Goal: Information Seeking & Learning: Learn about a topic

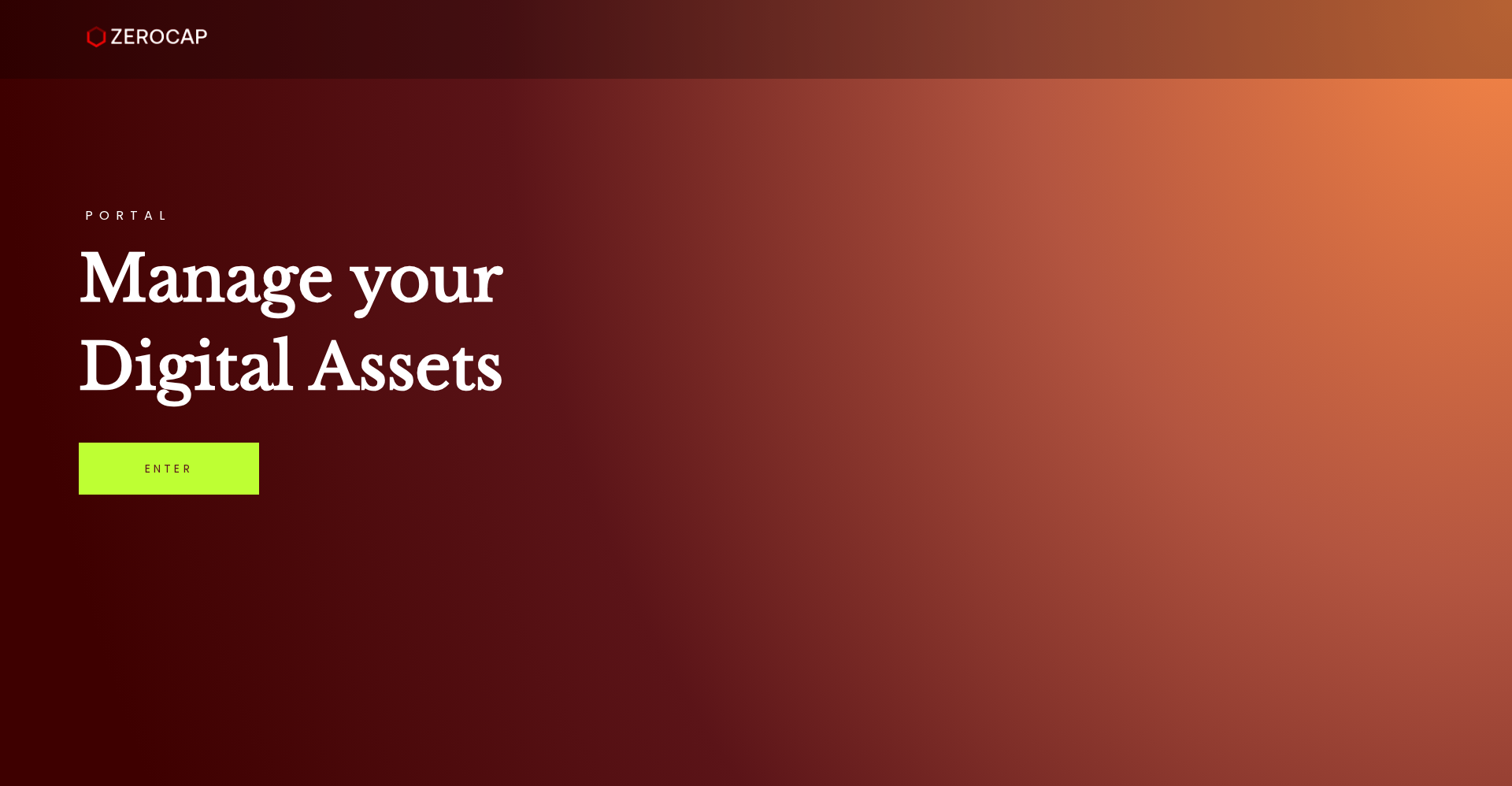
click at [159, 456] on link "Enter" at bounding box center [169, 468] width 181 height 52
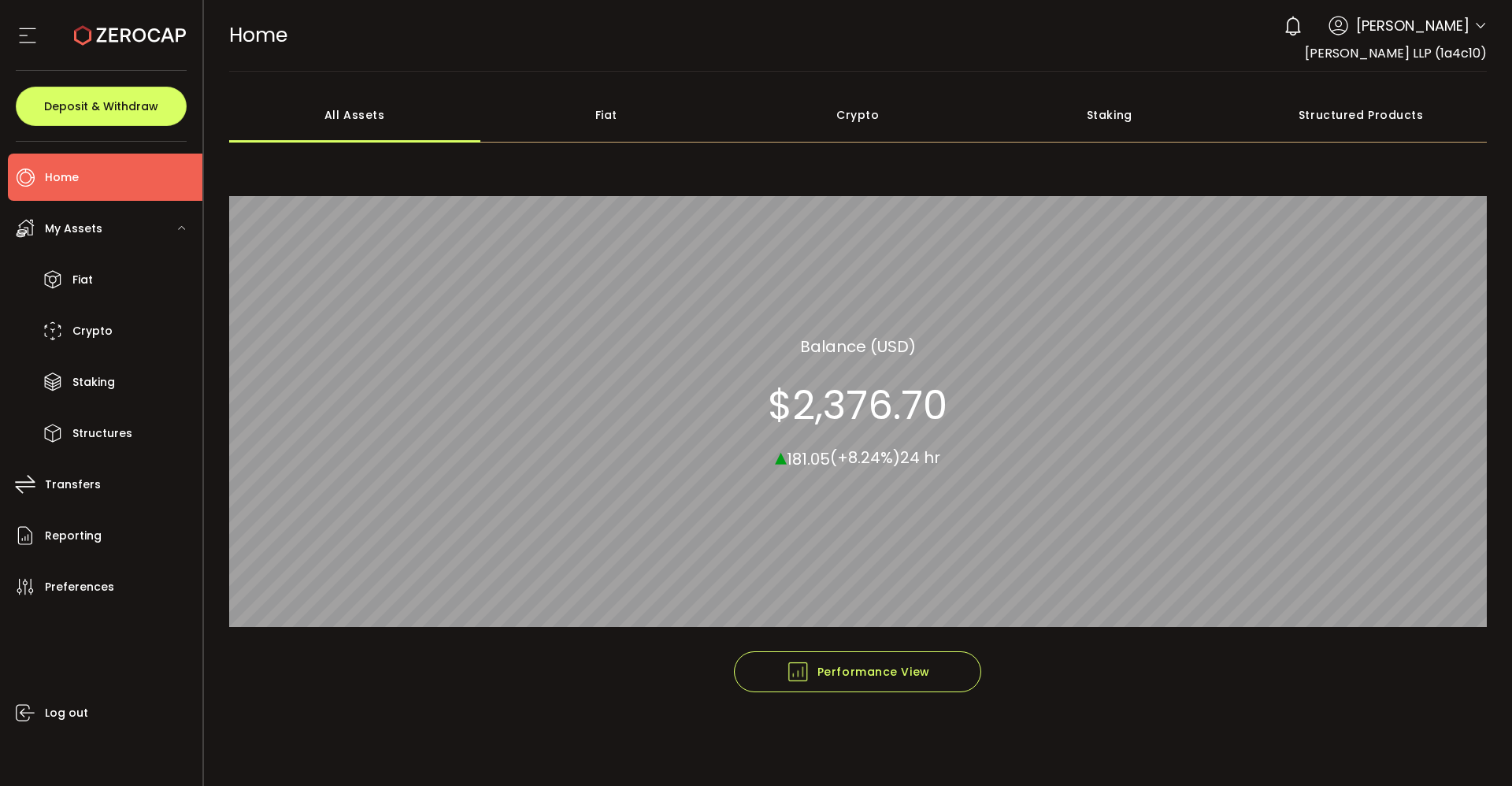
click at [89, 226] on span "My Assets" at bounding box center [73, 228] width 57 height 23
click at [85, 273] on span "Fiat" at bounding box center [83, 280] width 21 height 23
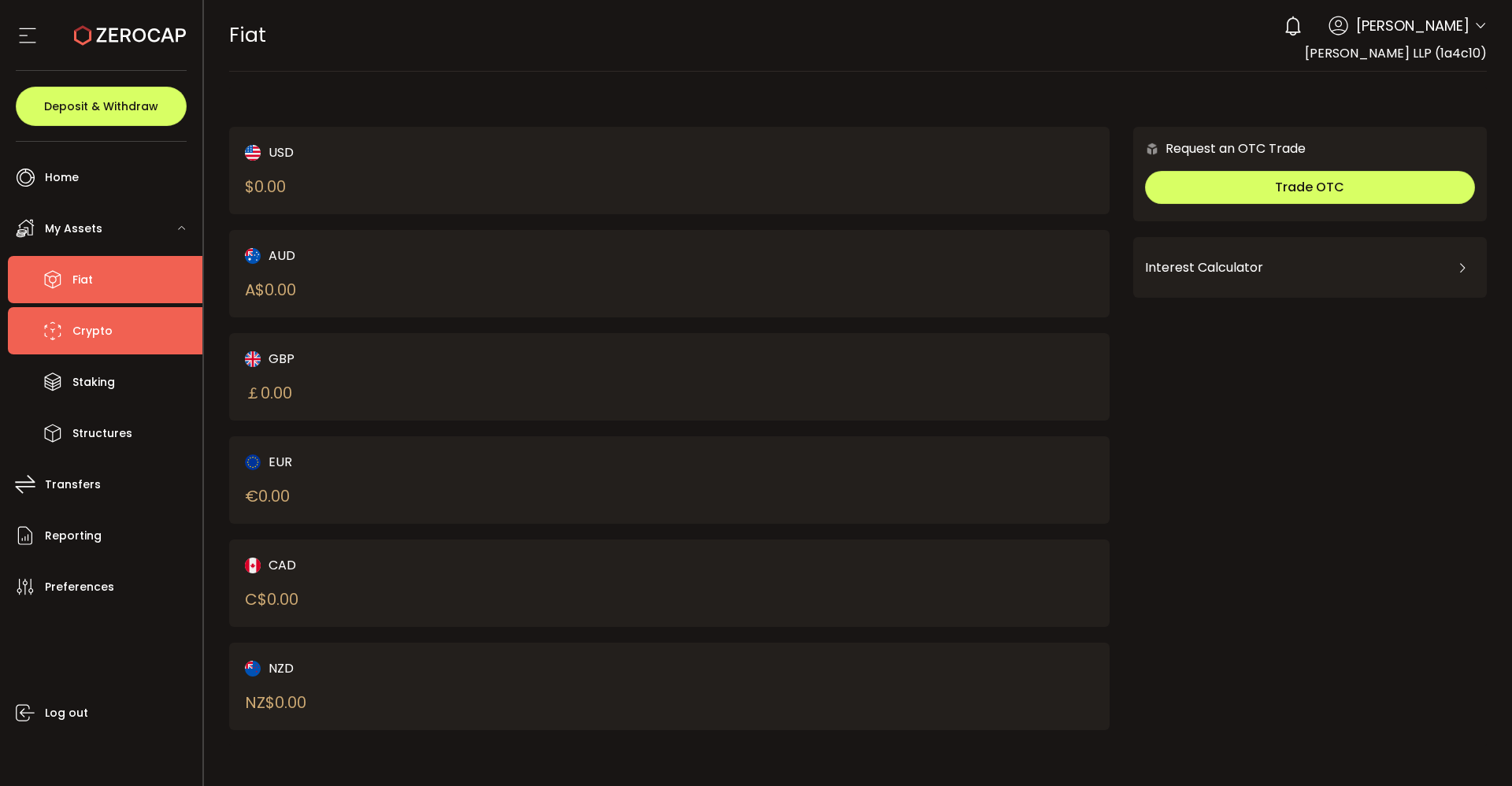
click at [87, 323] on span "Crypto" at bounding box center [92, 331] width 40 height 23
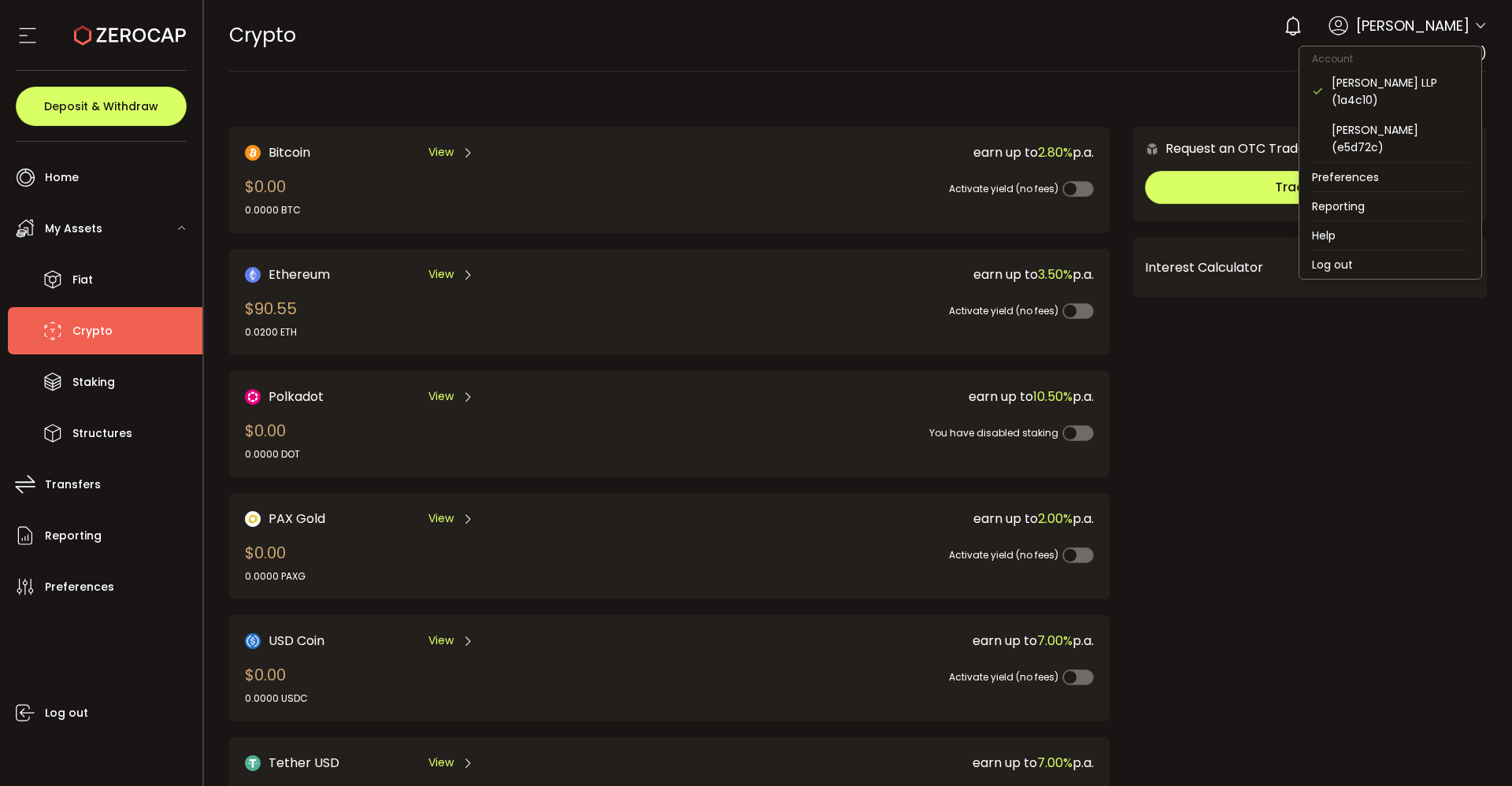
click at [1475, 21] on icon at bounding box center [1481, 26] width 12 height 12
click at [1383, 84] on div "ARDEN KNIGHT LLP (1a4c10)" at bounding box center [1401, 91] width 137 height 34
click at [1371, 80] on div "ARDEN KNIGHT LLP (1a4c10)" at bounding box center [1401, 91] width 137 height 34
click at [1396, 75] on div "ARDEN KNIGHT LLP (1a4c10)" at bounding box center [1401, 91] width 137 height 34
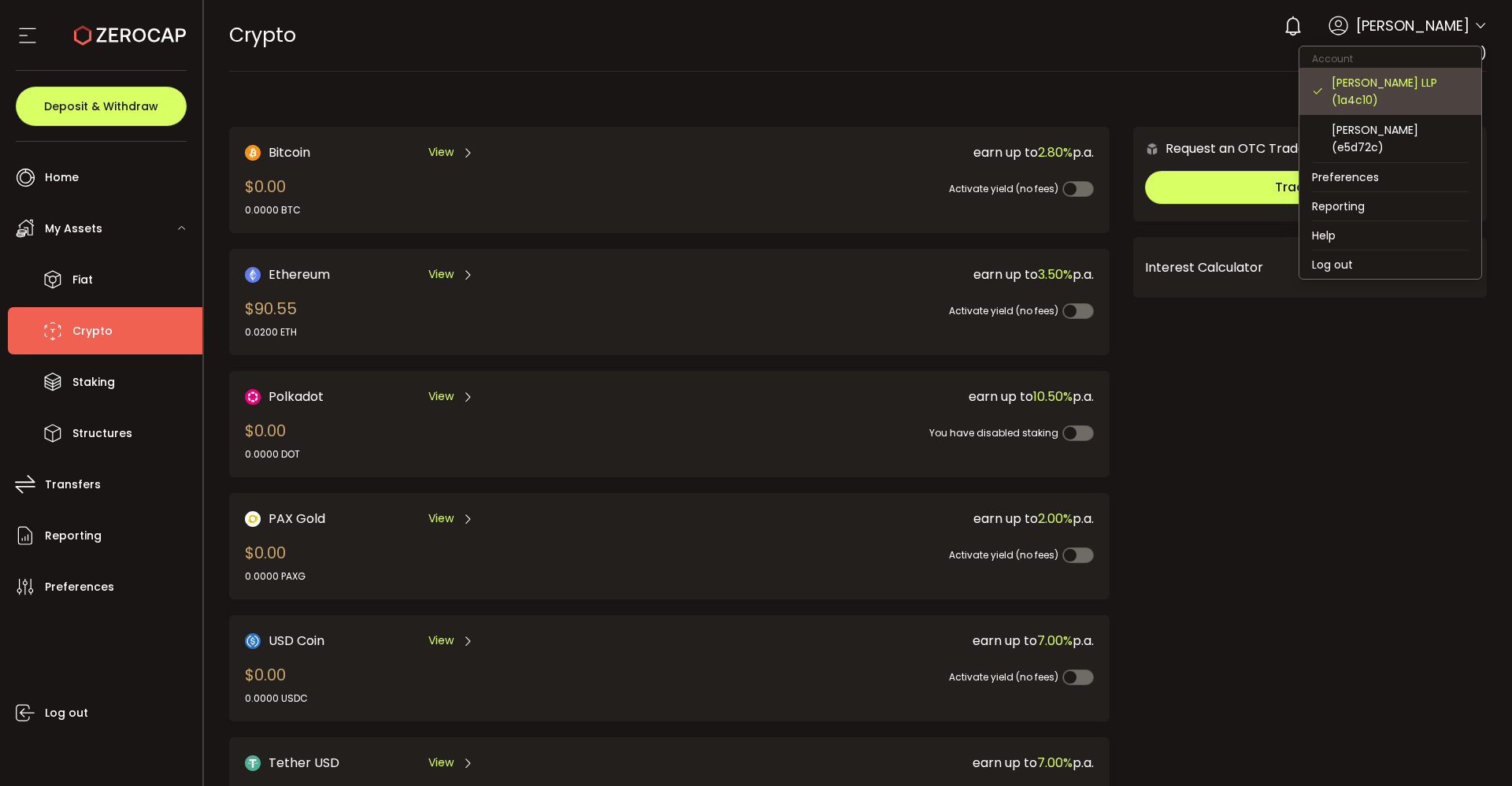
click at [1393, 91] on div "ARDEN KNIGHT LLP (1a4c10)" at bounding box center [1401, 91] width 137 height 34
click at [1401, 108] on div "ARDEN KNIGHT LLP (1a4c10)" at bounding box center [1401, 91] width 137 height 34
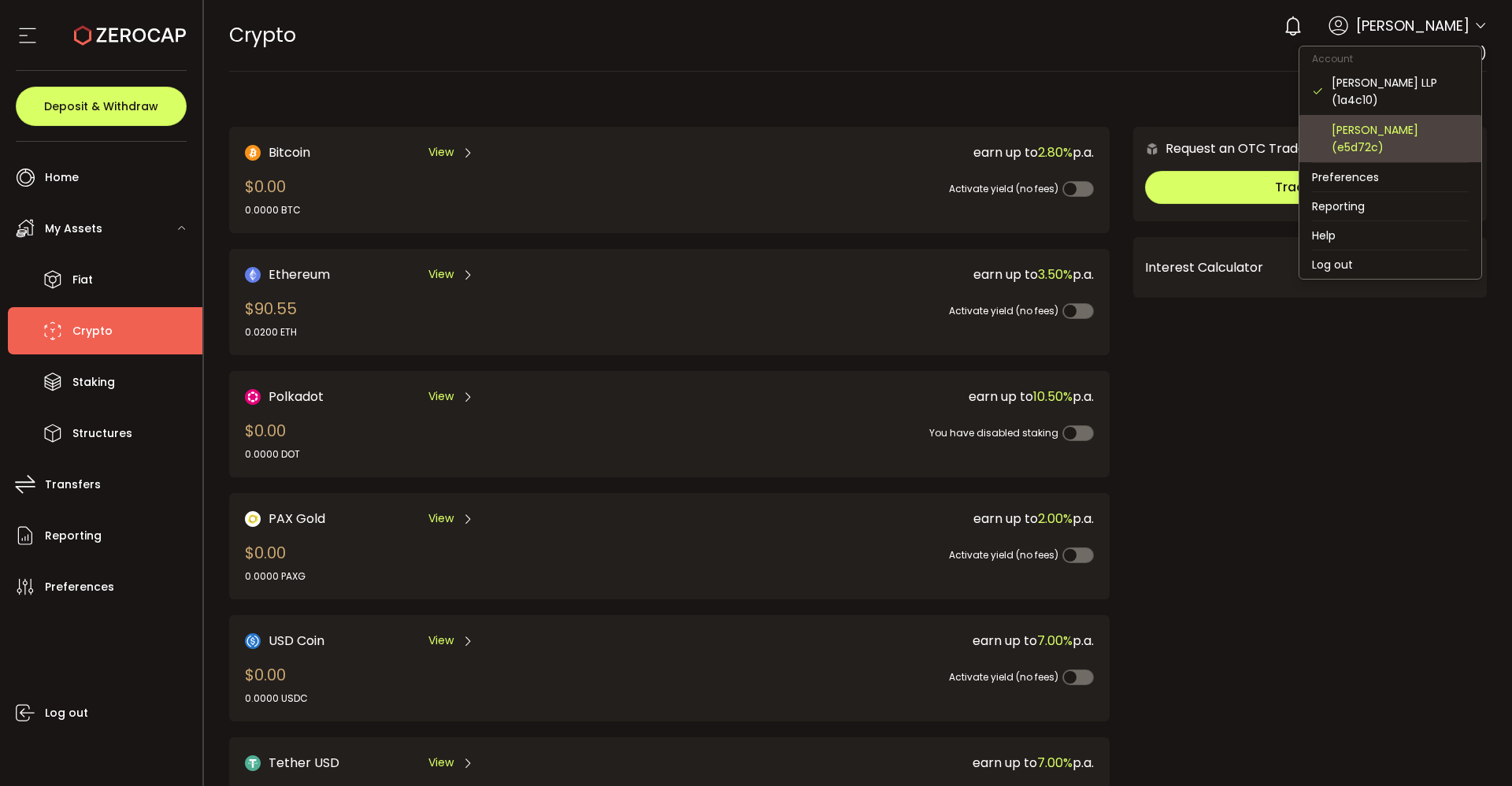
click at [1397, 130] on div "Adrian Knight (e5d72c)" at bounding box center [1401, 138] width 137 height 34
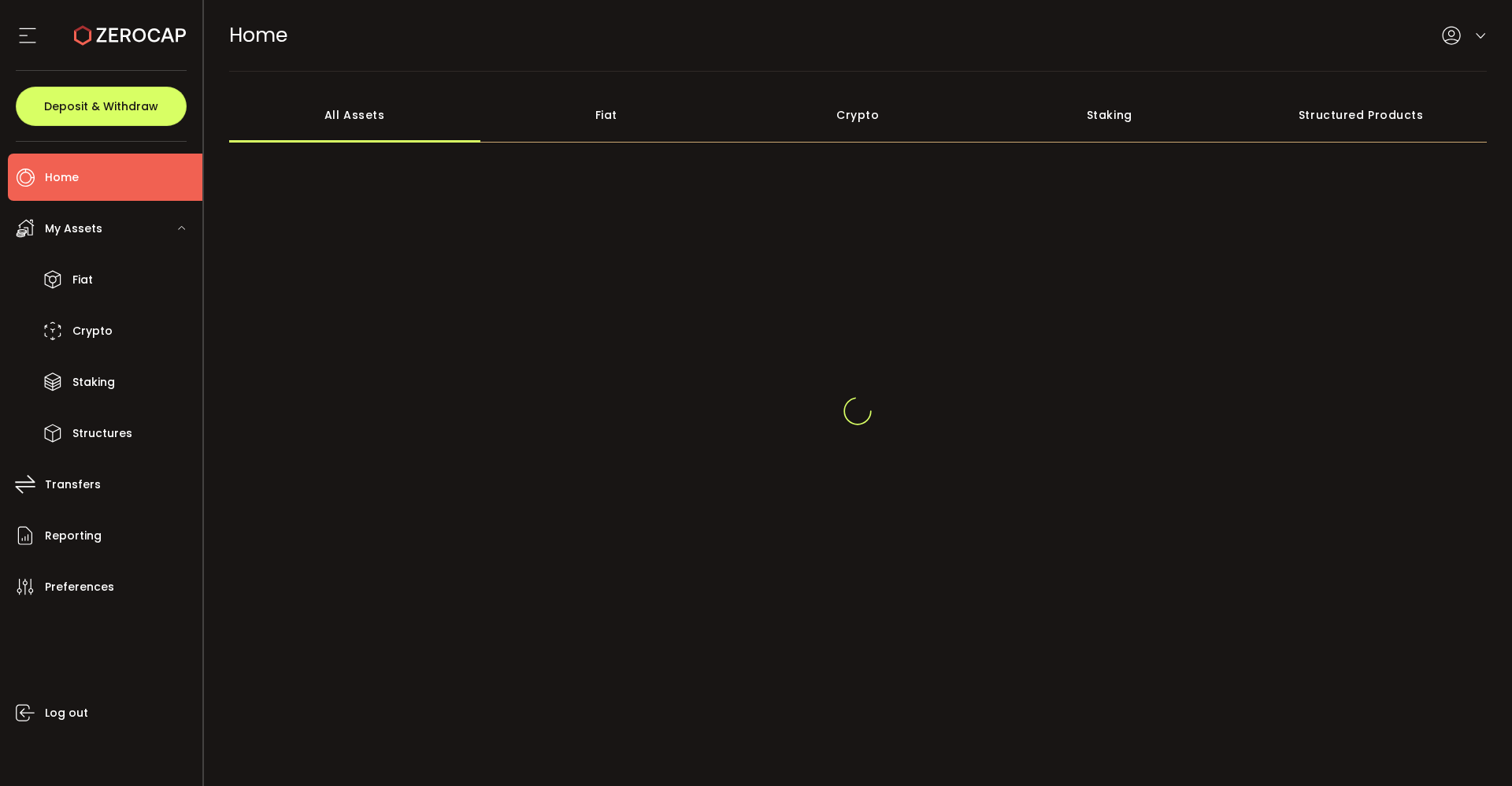
click at [1397, 130] on div "Structured Products" at bounding box center [1362, 115] width 252 height 55
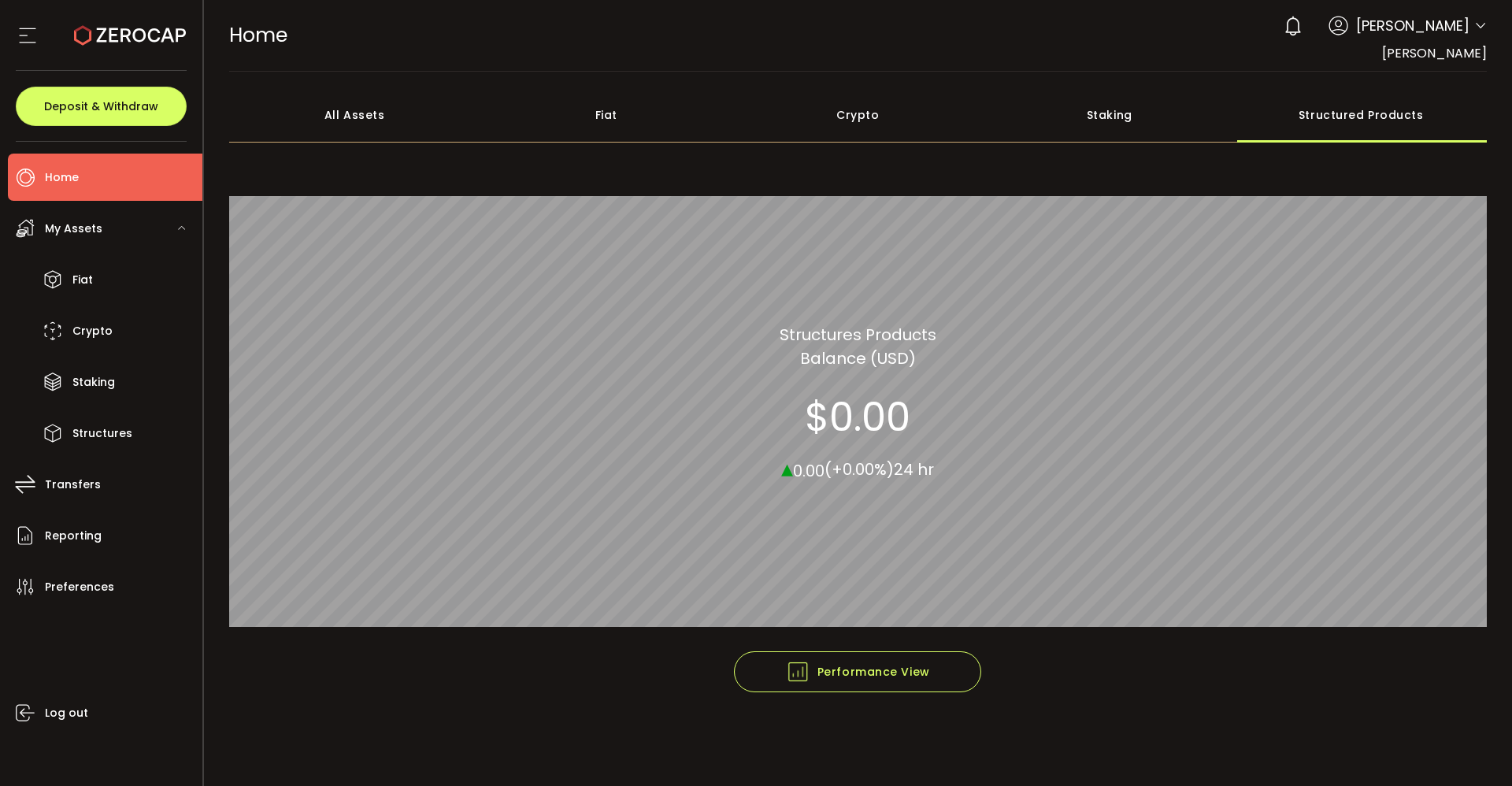
click at [72, 225] on span "My Assets" at bounding box center [73, 228] width 57 height 23
click at [72, 224] on span "My Assets" at bounding box center [73, 228] width 57 height 23
click at [85, 278] on span "Fiat" at bounding box center [83, 280] width 21 height 23
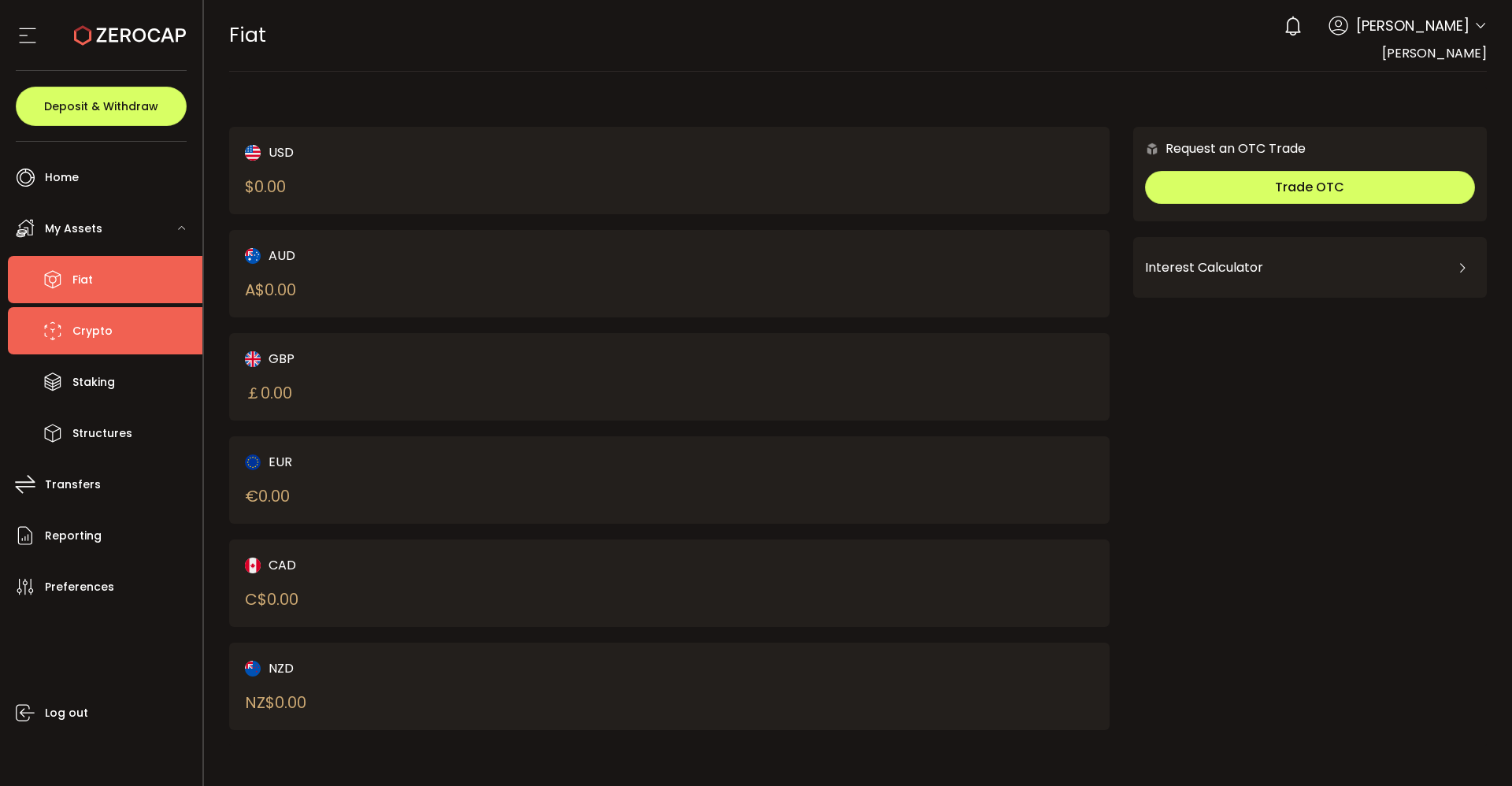
click at [90, 332] on span "Crypto" at bounding box center [92, 331] width 40 height 23
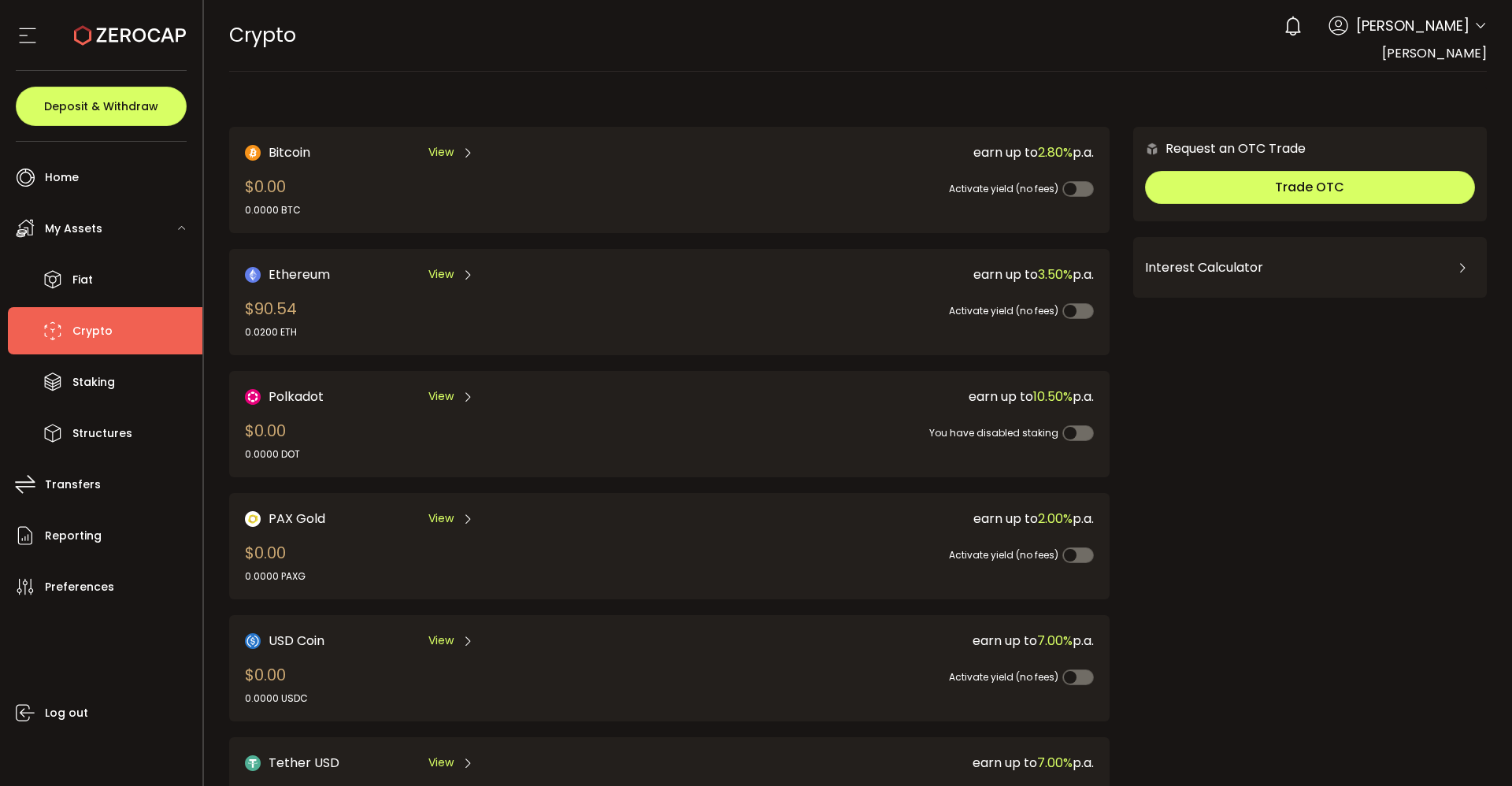
drag, startPoint x: 1503, startPoint y: 285, endPoint x: 1512, endPoint y: 352, distance: 67.6
click at [1512, 352] on section "PDF is being processed and will download to your computer CRYPTO Buy Power $0.0…" at bounding box center [858, 393] width 1309 height 786
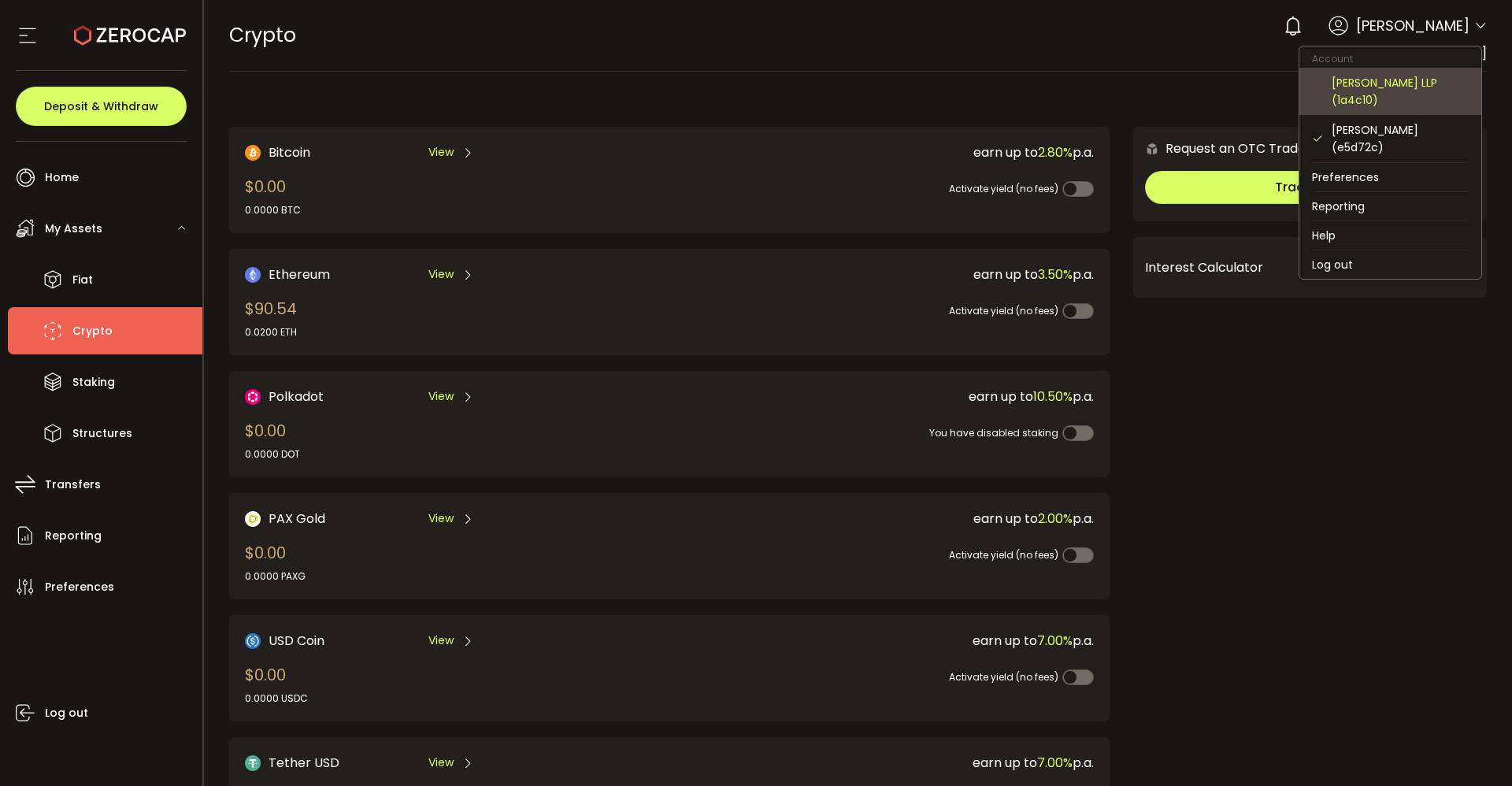
click at [1408, 78] on div "ARDEN KNIGHT LLP (1a4c10)" at bounding box center [1401, 91] width 137 height 34
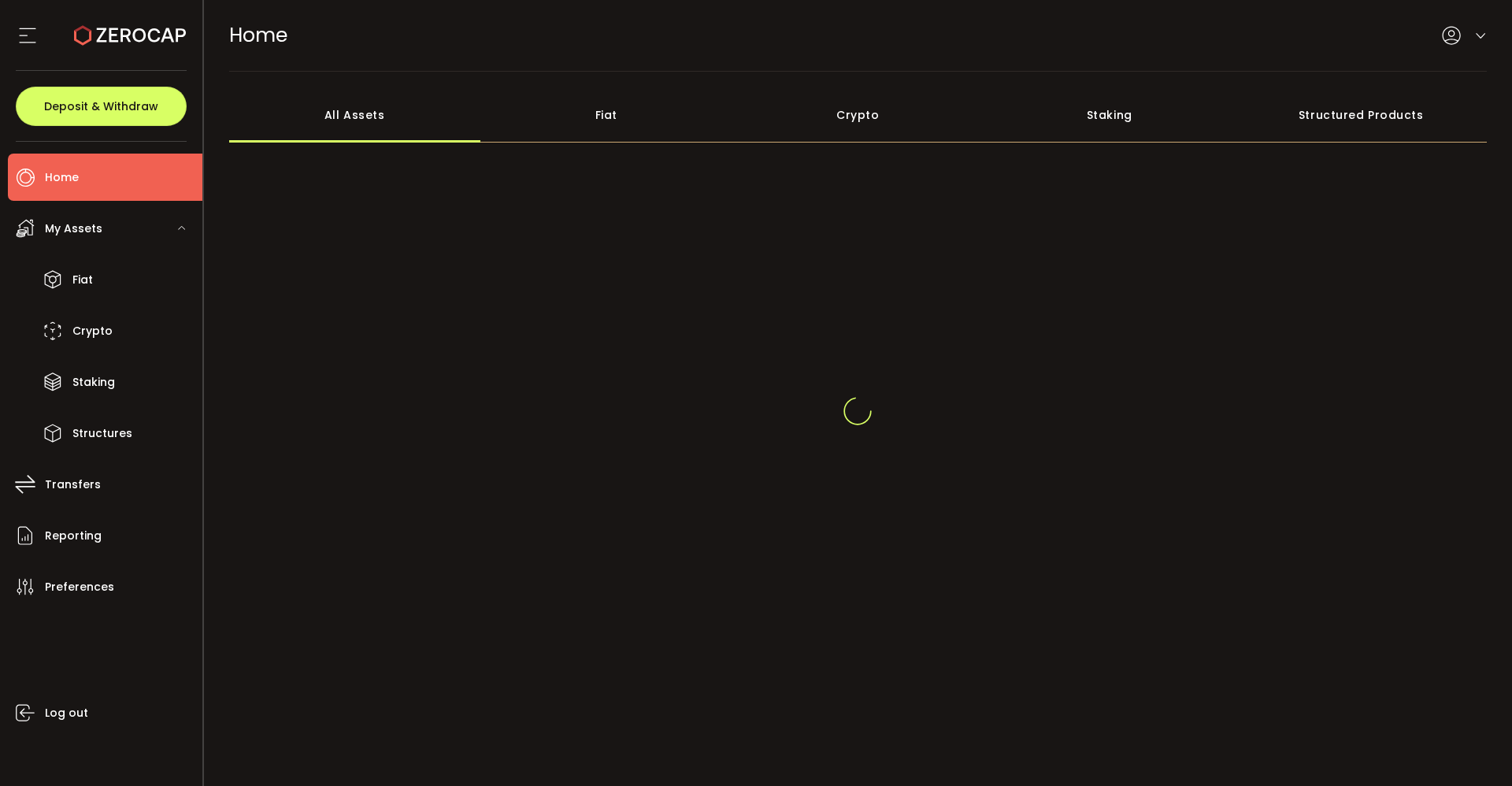
click at [1408, 78] on main "**********" at bounding box center [858, 428] width 1309 height 715
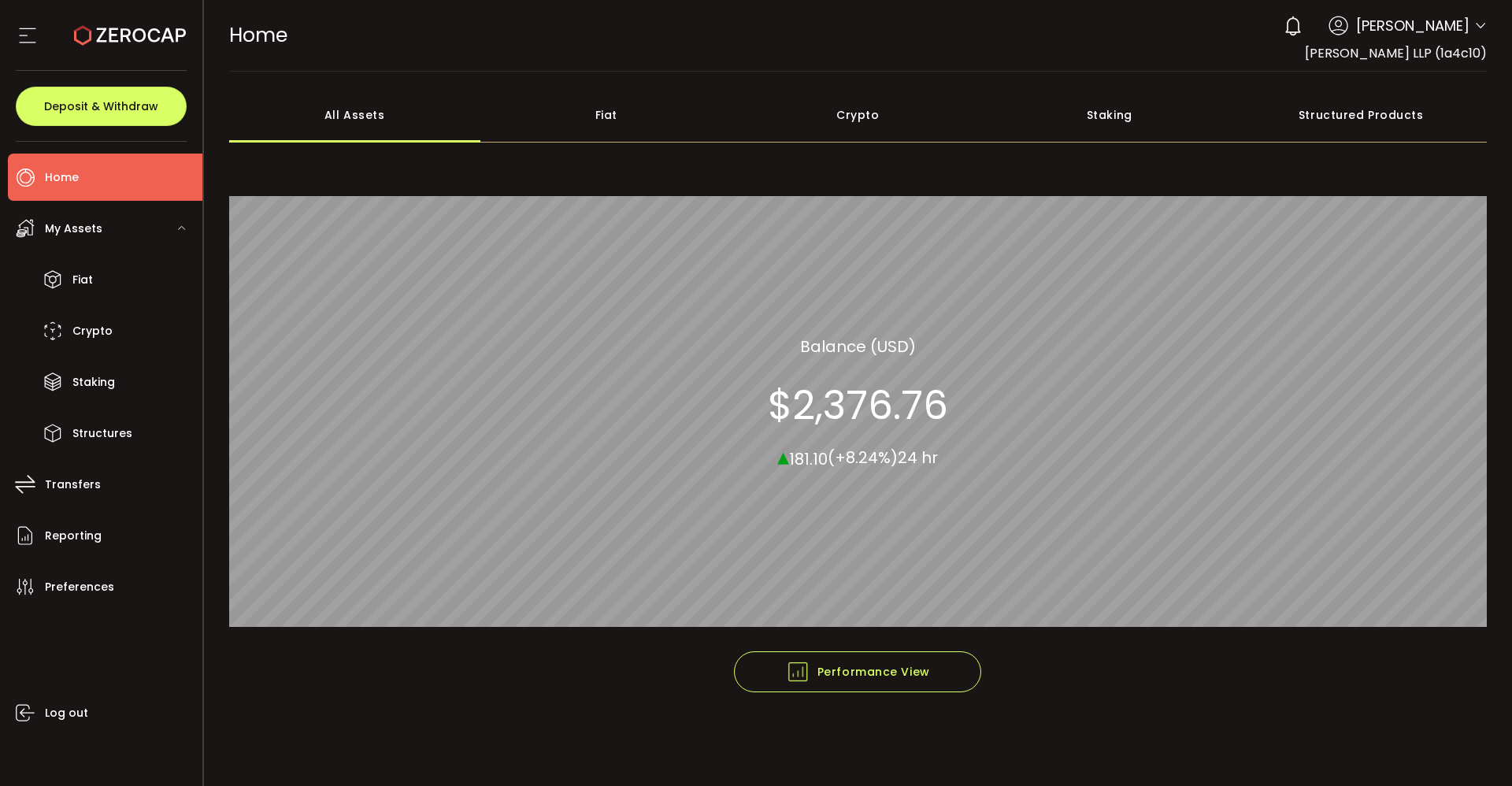
click at [85, 225] on span "My Assets" at bounding box center [73, 228] width 57 height 23
click at [99, 282] on li "Fiat" at bounding box center [105, 280] width 194 height 48
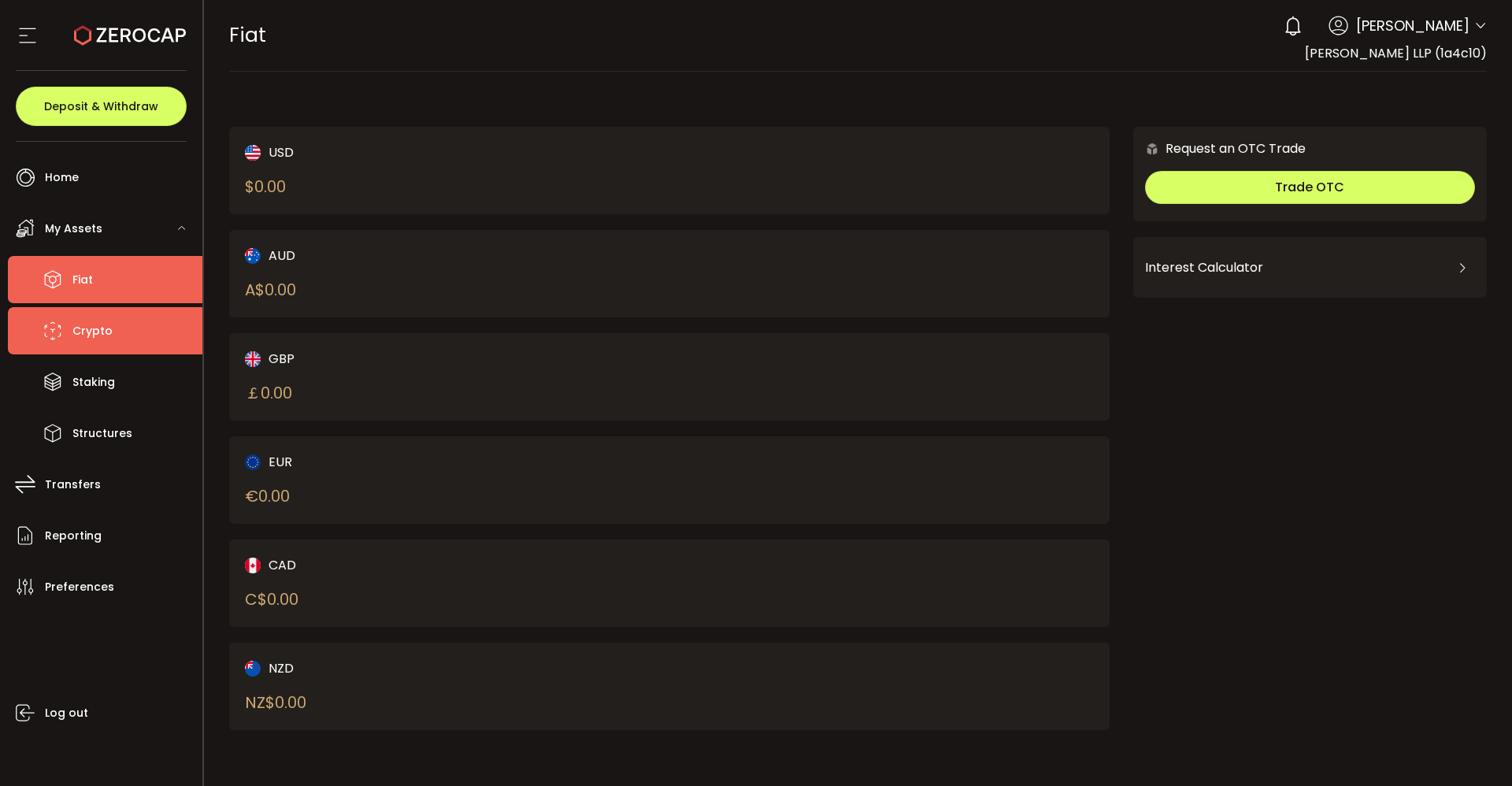
click at [99, 332] on span "Crypto" at bounding box center [92, 331] width 40 height 23
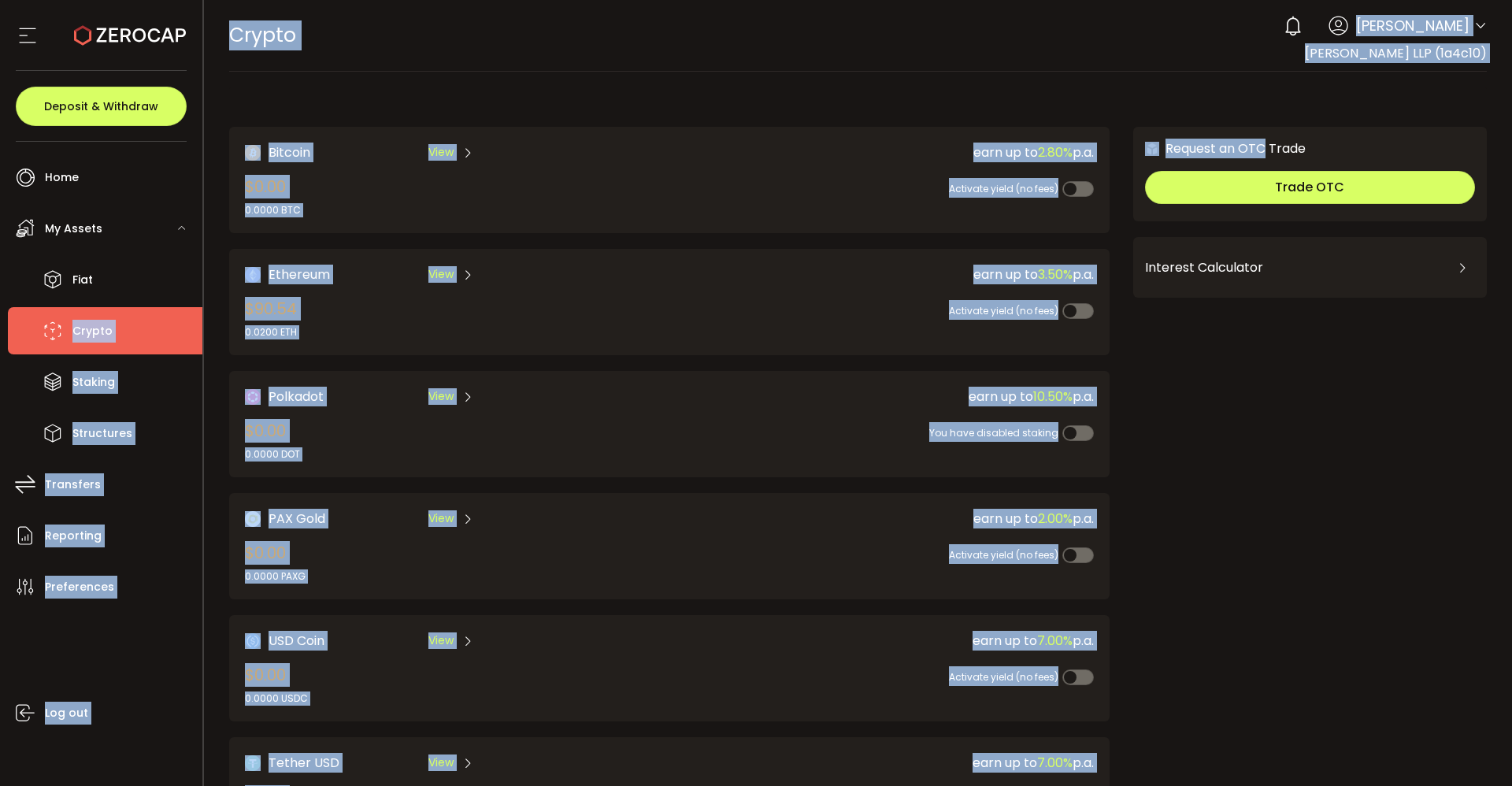
drag, startPoint x: 99, startPoint y: 332, endPoint x: 1140, endPoint y: 88, distance: 1069.2
click at [1140, 88] on div "Confirmation Confirmation Confirm Cancel Deposit & Withdraw Home Trading My Ass…" at bounding box center [756, 393] width 1512 height 786
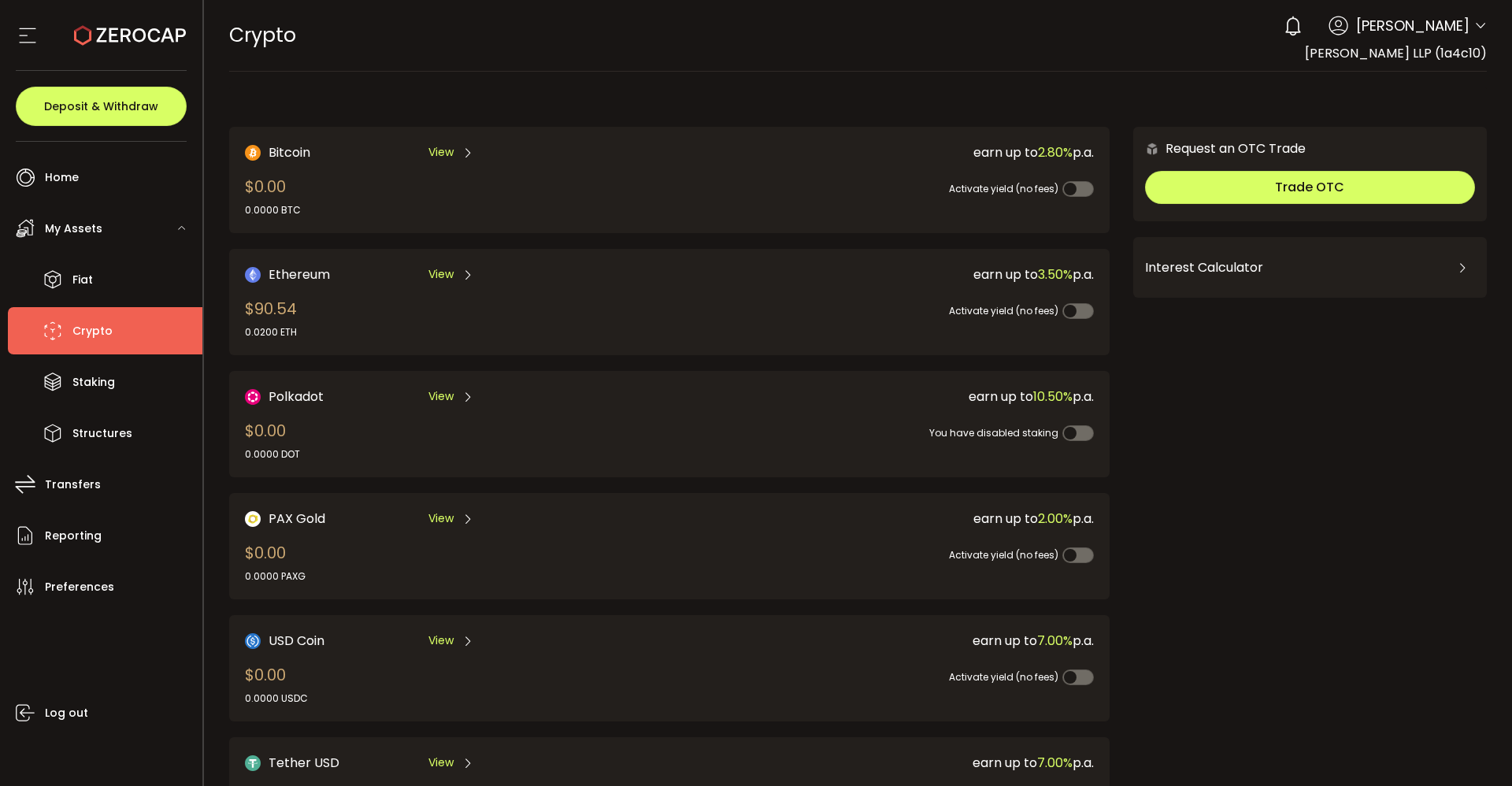
drag, startPoint x: 1504, startPoint y: 101, endPoint x: 1504, endPoint y: 174, distance: 73.0
click at [1504, 174] on main "Bitcoin View $0.00 0.0000 BTC earn up to 2.80% p.a. Activate yield (no fees) Et…" at bounding box center [858, 564] width 1309 height 987
drag, startPoint x: 1505, startPoint y: 377, endPoint x: 1507, endPoint y: 442, distance: 65.0
click at [1507, 442] on section "PDF is being processed and will download to your computer CRYPTO Buy Power $0.0…" at bounding box center [858, 393] width 1309 height 786
drag, startPoint x: 1512, startPoint y: 504, endPoint x: 1511, endPoint y: 592, distance: 88.0
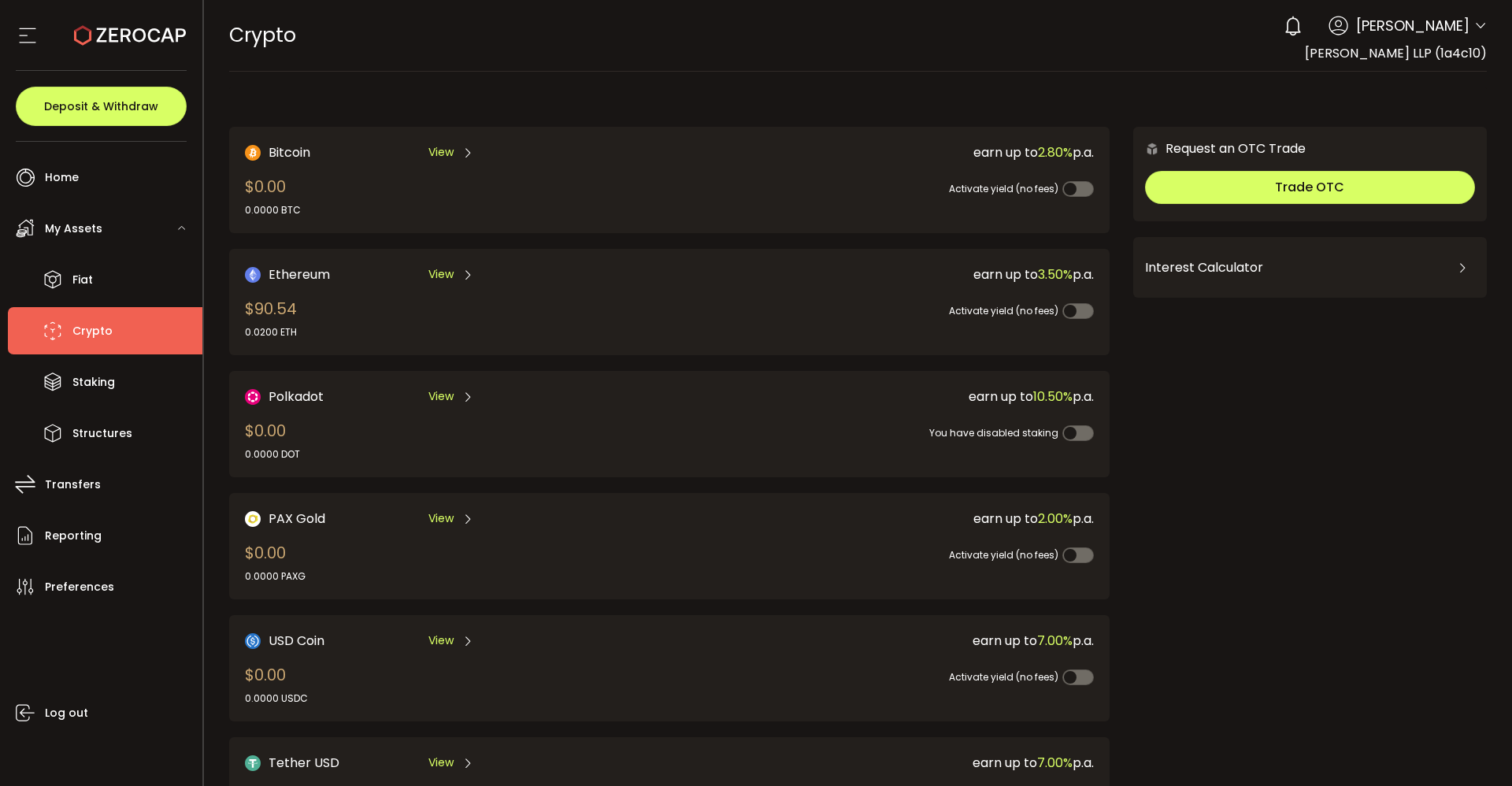
click at [1511, 592] on section "PDF is being processed and will download to your computer CRYPTO Buy Power $0.0…" at bounding box center [858, 393] width 1309 height 786
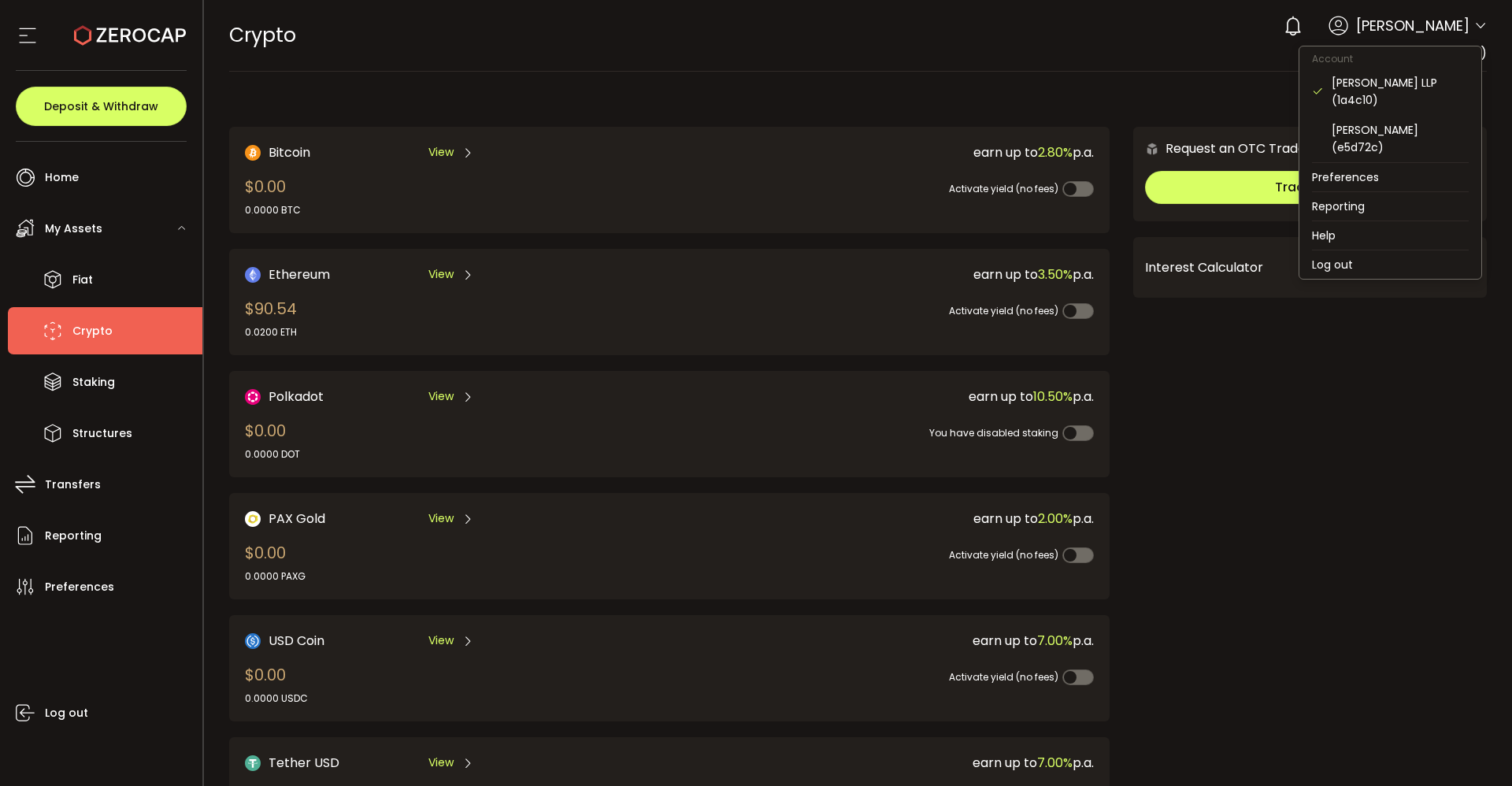
click at [1475, 21] on icon at bounding box center [1481, 26] width 12 height 12
click at [1476, 29] on icon at bounding box center [1481, 26] width 12 height 12
click at [1478, 28] on icon at bounding box center [1481, 26] width 12 height 12
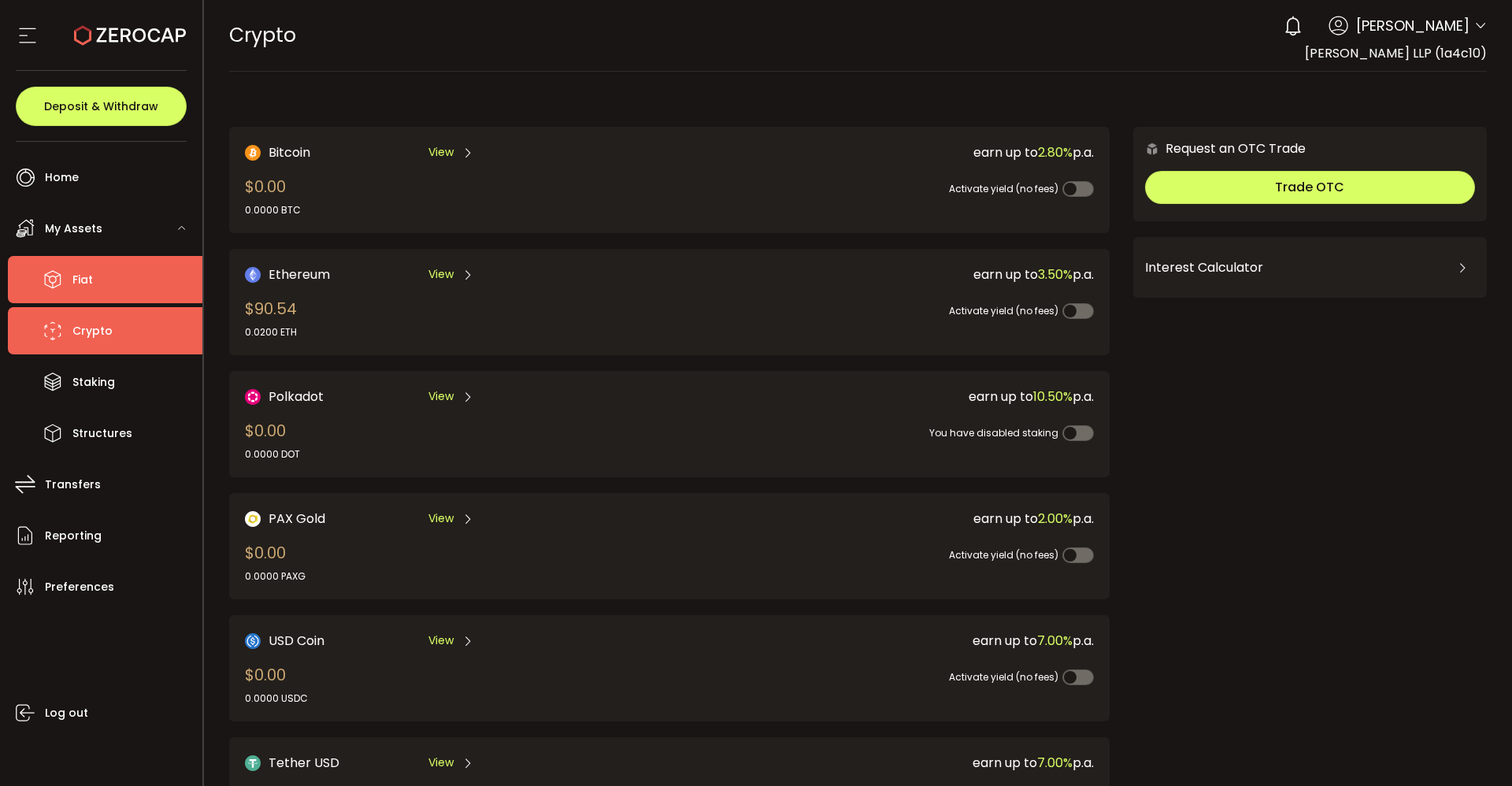
click at [110, 279] on li "Fiat" at bounding box center [105, 280] width 194 height 48
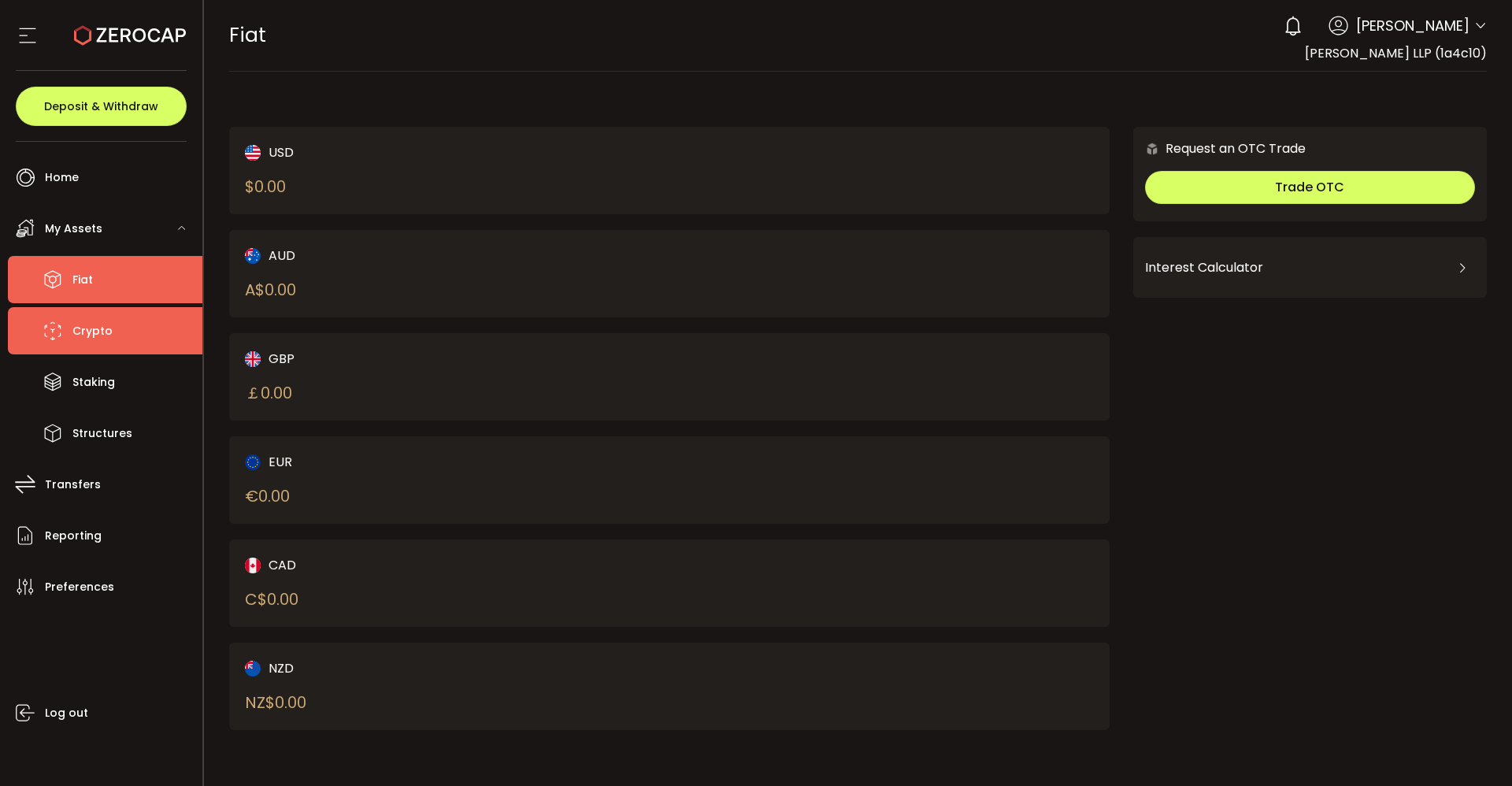
click at [108, 329] on span "Crypto" at bounding box center [92, 331] width 40 height 23
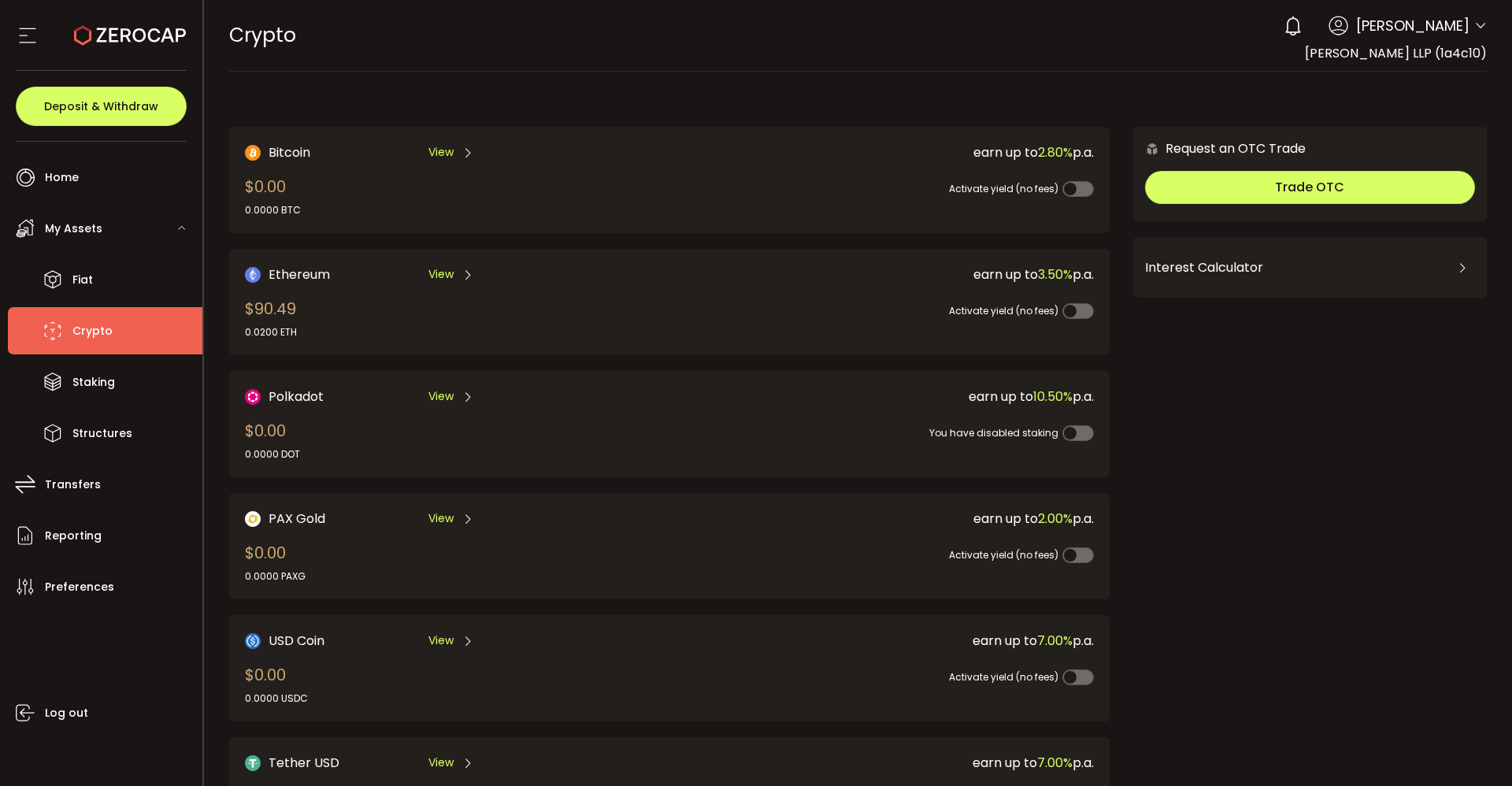
drag, startPoint x: 1506, startPoint y: 152, endPoint x: 1512, endPoint y: 315, distance: 163.1
click at [1512, 315] on section "PDF is being processed and will download to your computer CRYPTO Buy Power $0.0…" at bounding box center [858, 393] width 1309 height 786
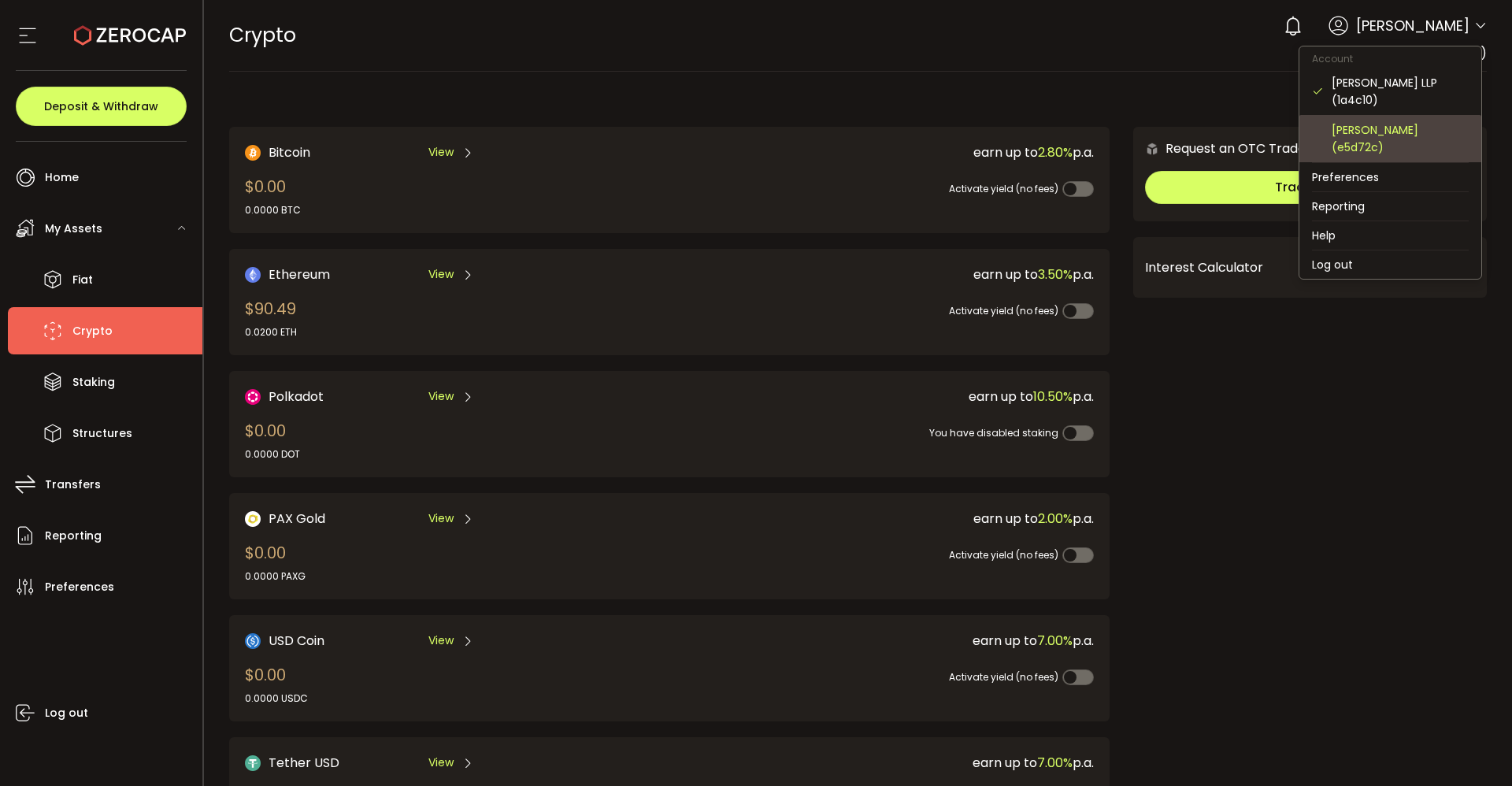
click at [1383, 125] on div "Adrian Knight (e5d72c)" at bounding box center [1401, 138] width 137 height 34
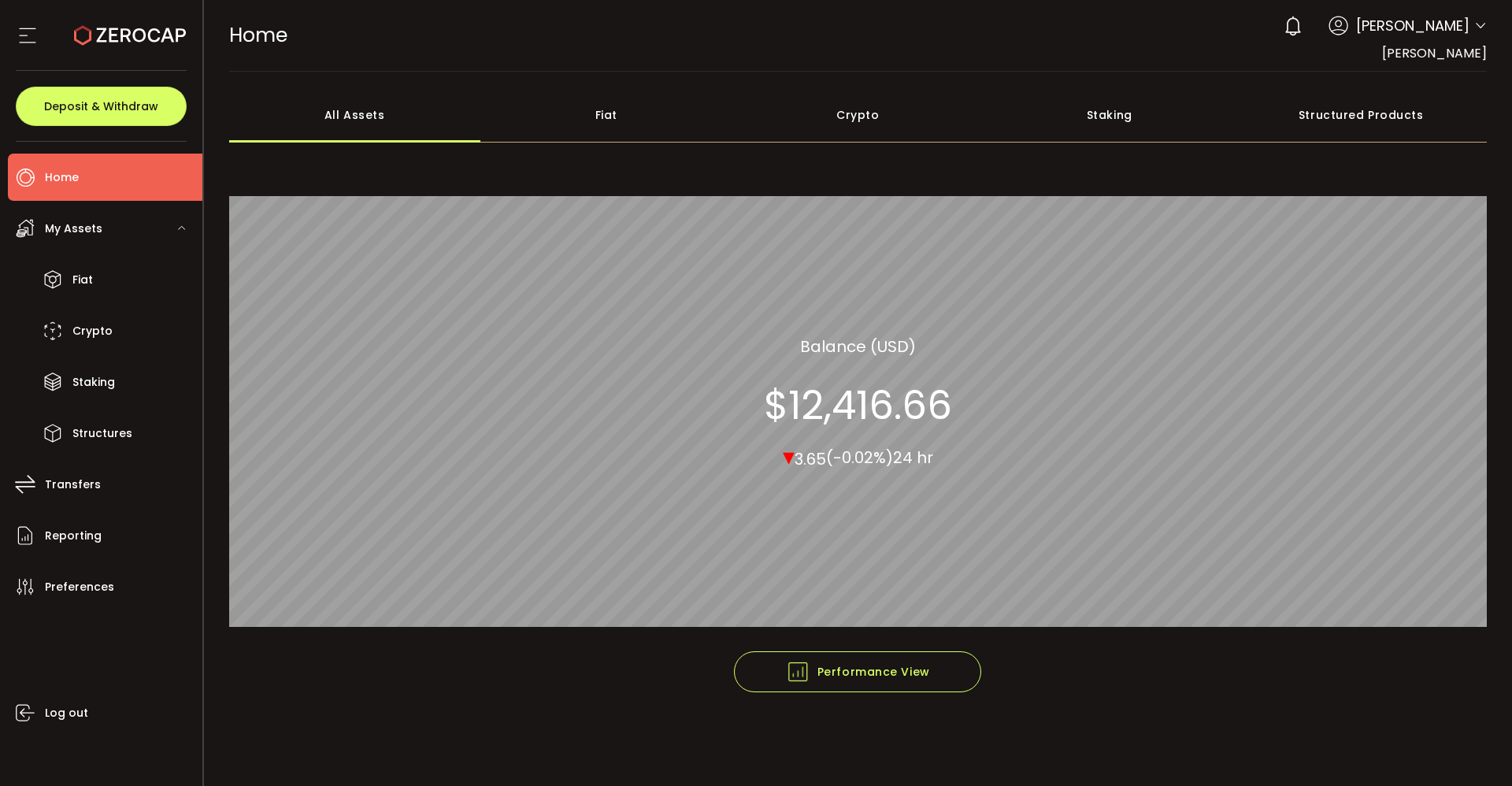
click at [91, 227] on span "My Assets" at bounding box center [73, 228] width 57 height 23
click at [87, 282] on span "Fiat" at bounding box center [83, 280] width 21 height 23
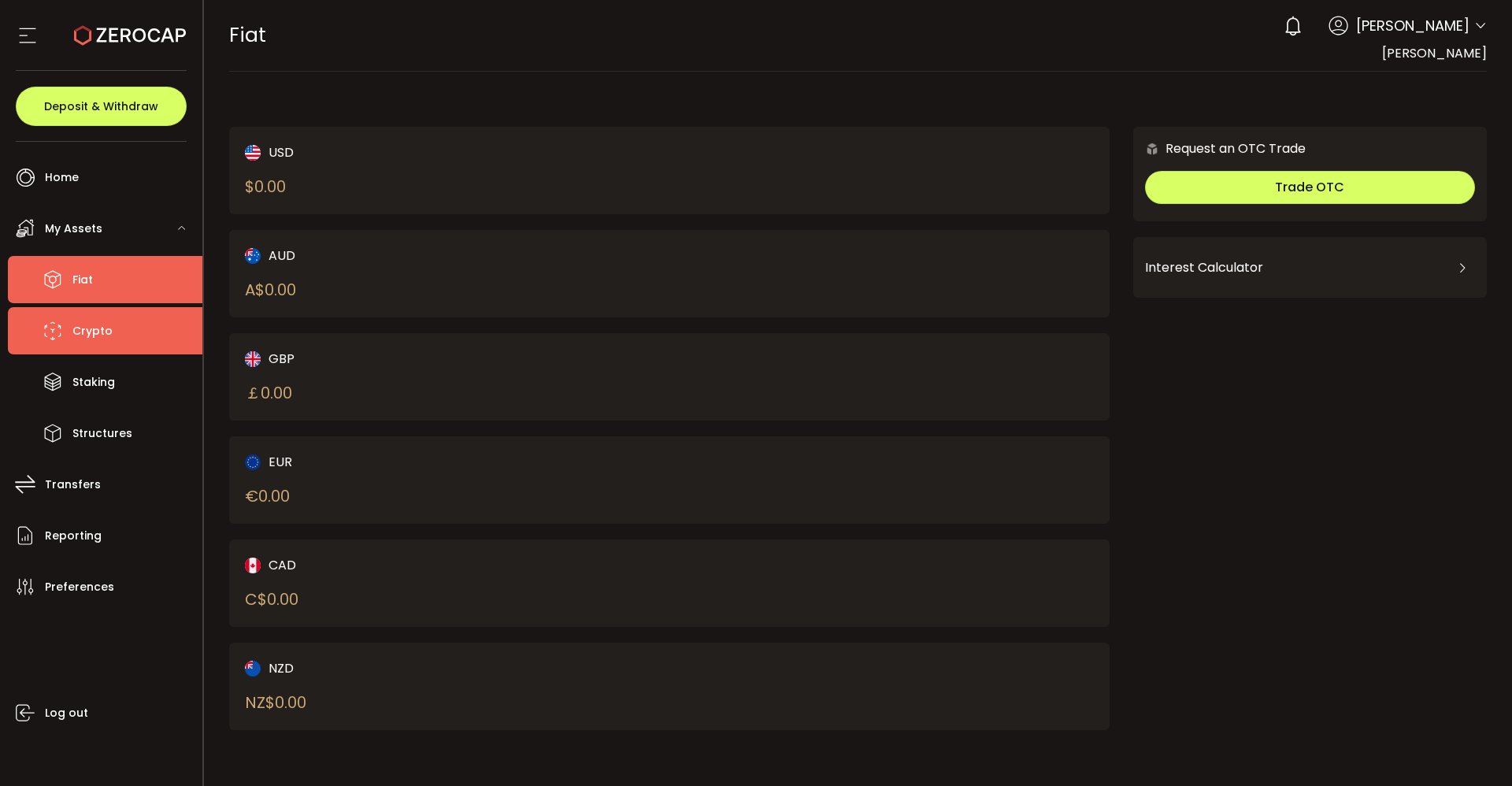
click at [98, 330] on span "Crypto" at bounding box center [92, 331] width 40 height 23
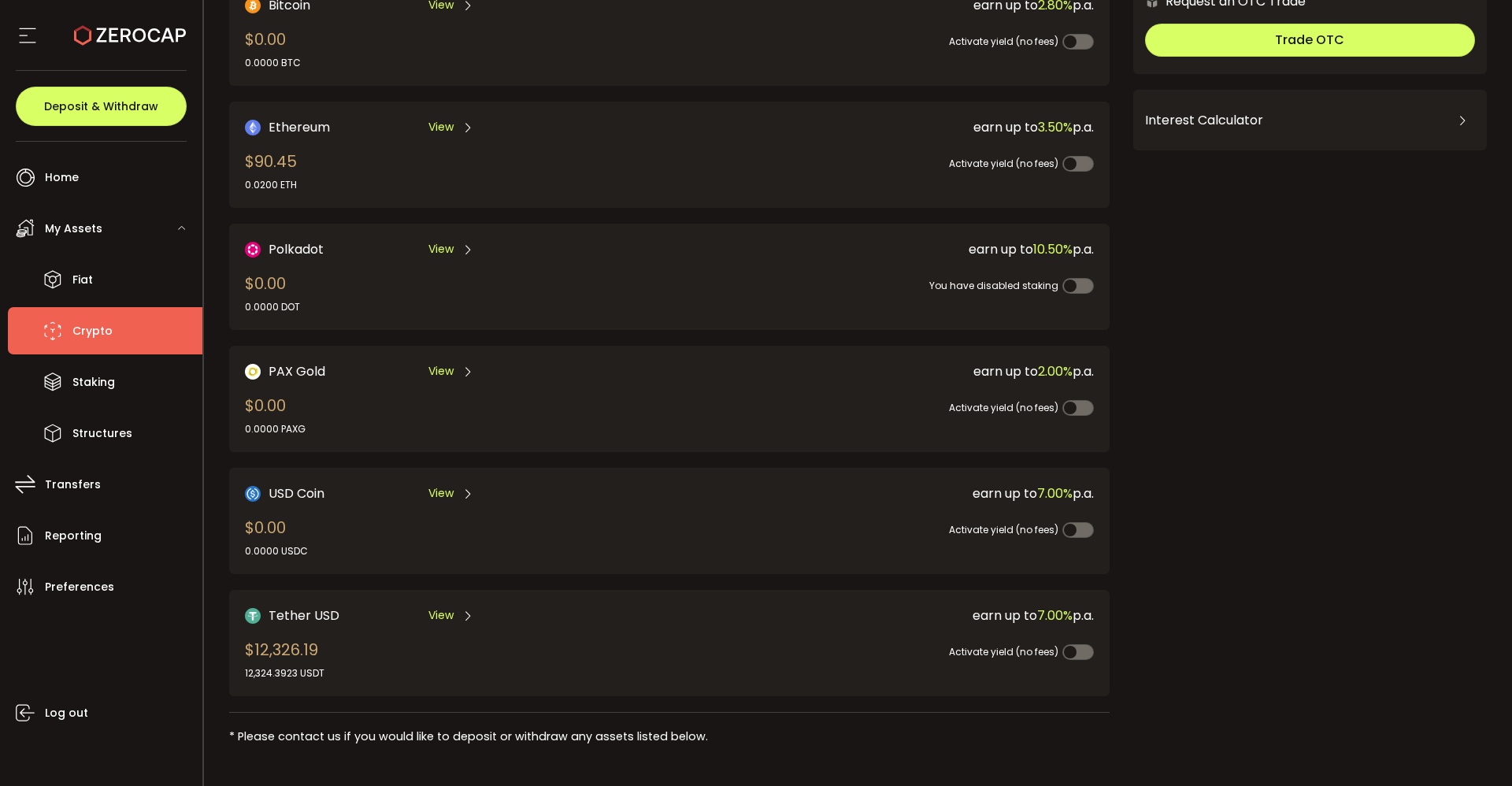
scroll to position [150, 0]
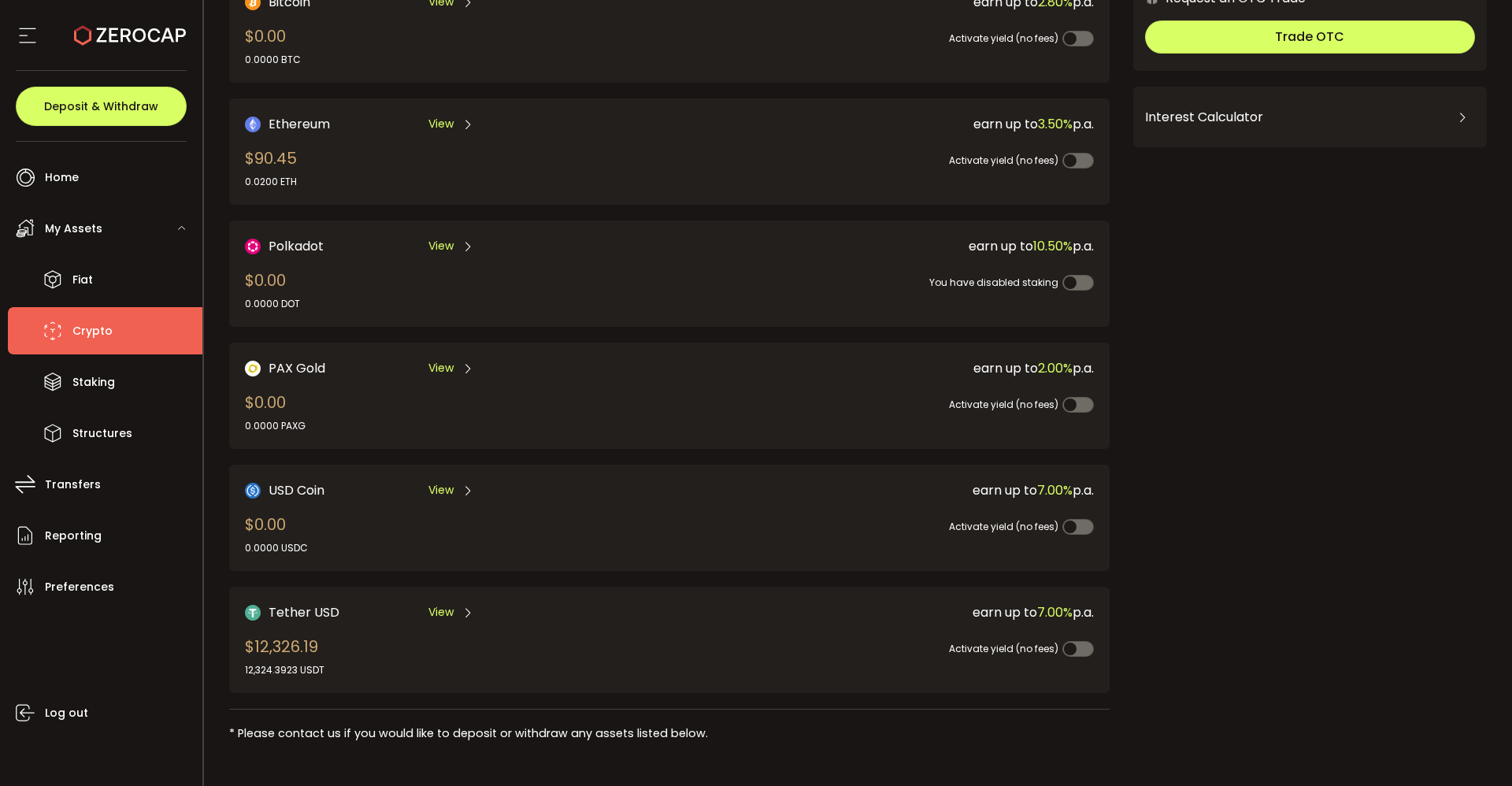
click at [448, 611] on span "View" at bounding box center [441, 612] width 25 height 16
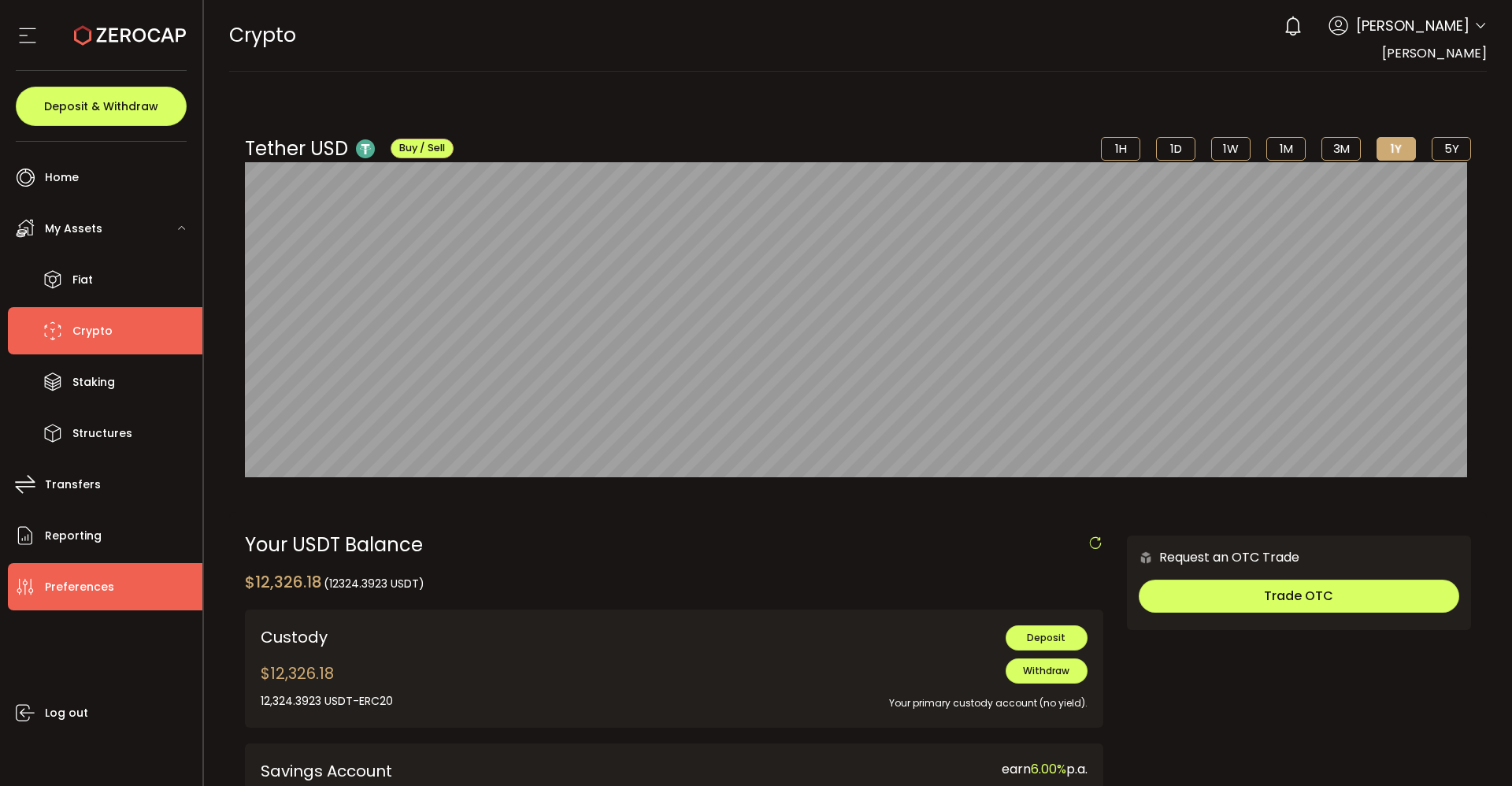
click at [74, 590] on span "Preferences" at bounding box center [79, 587] width 69 height 23
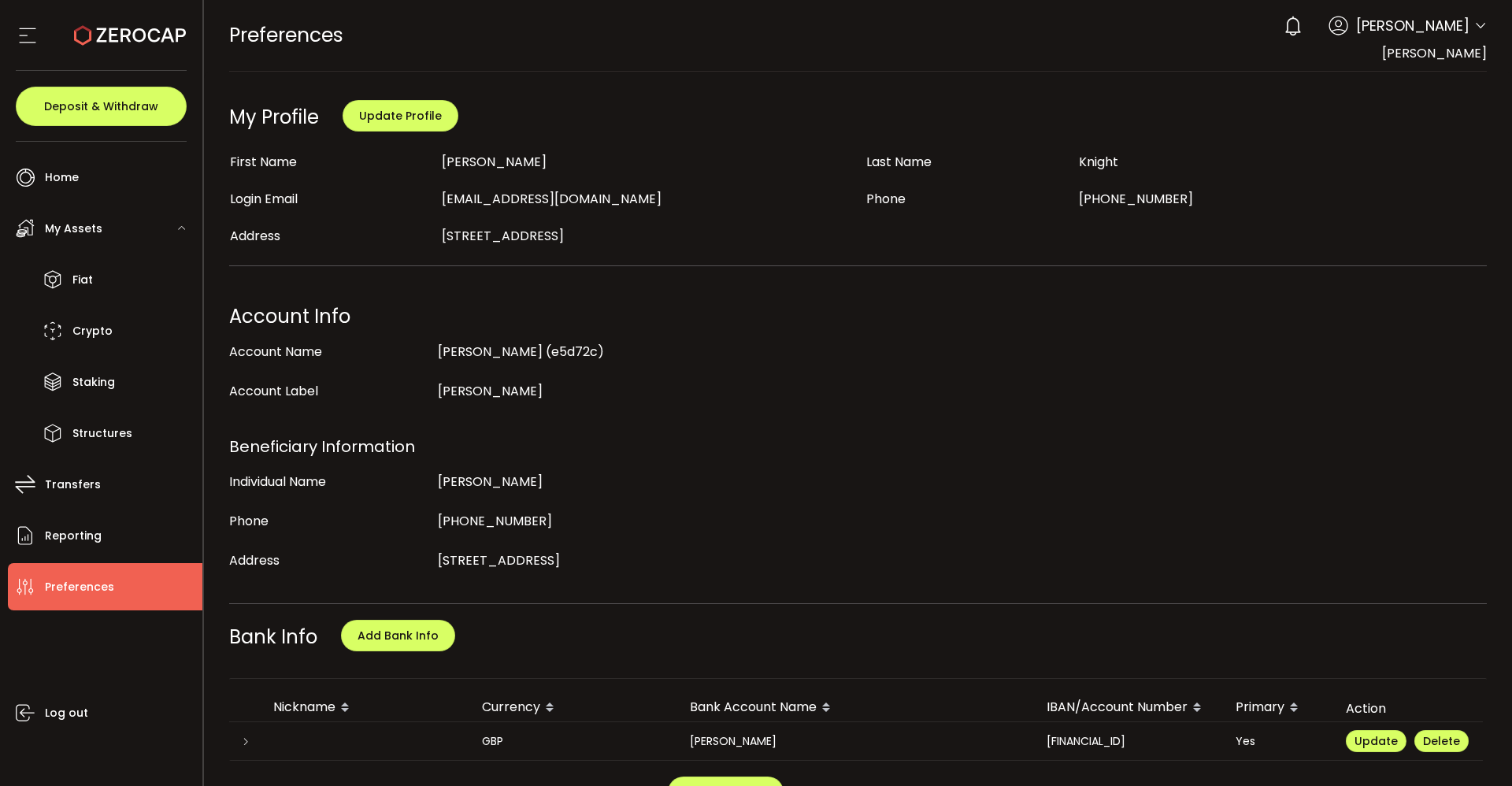
click at [82, 226] on span "My Assets" at bounding box center [73, 228] width 57 height 23
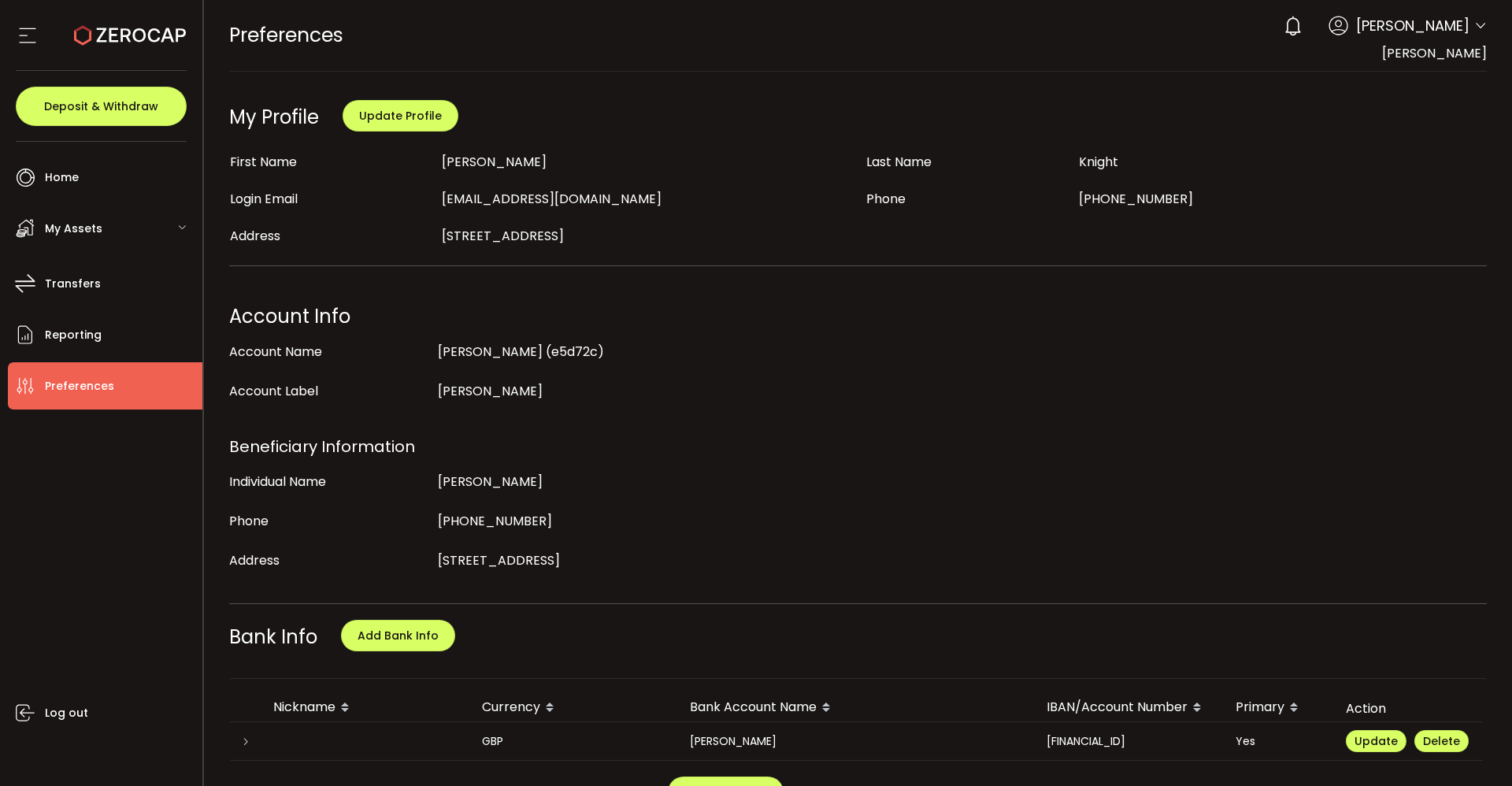
click at [82, 226] on span "My Assets" at bounding box center [73, 228] width 57 height 23
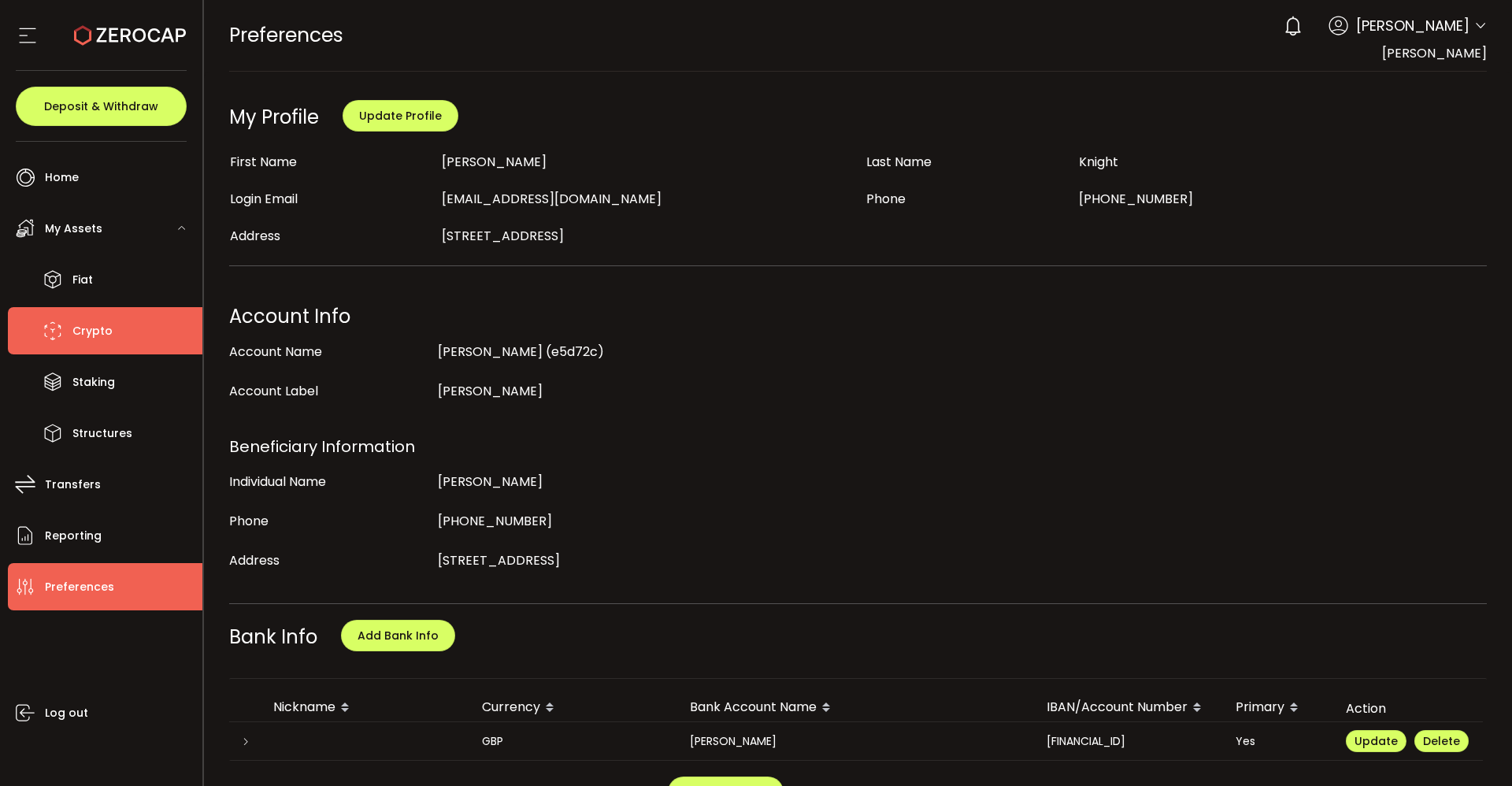
click at [94, 324] on span "Crypto" at bounding box center [92, 331] width 40 height 23
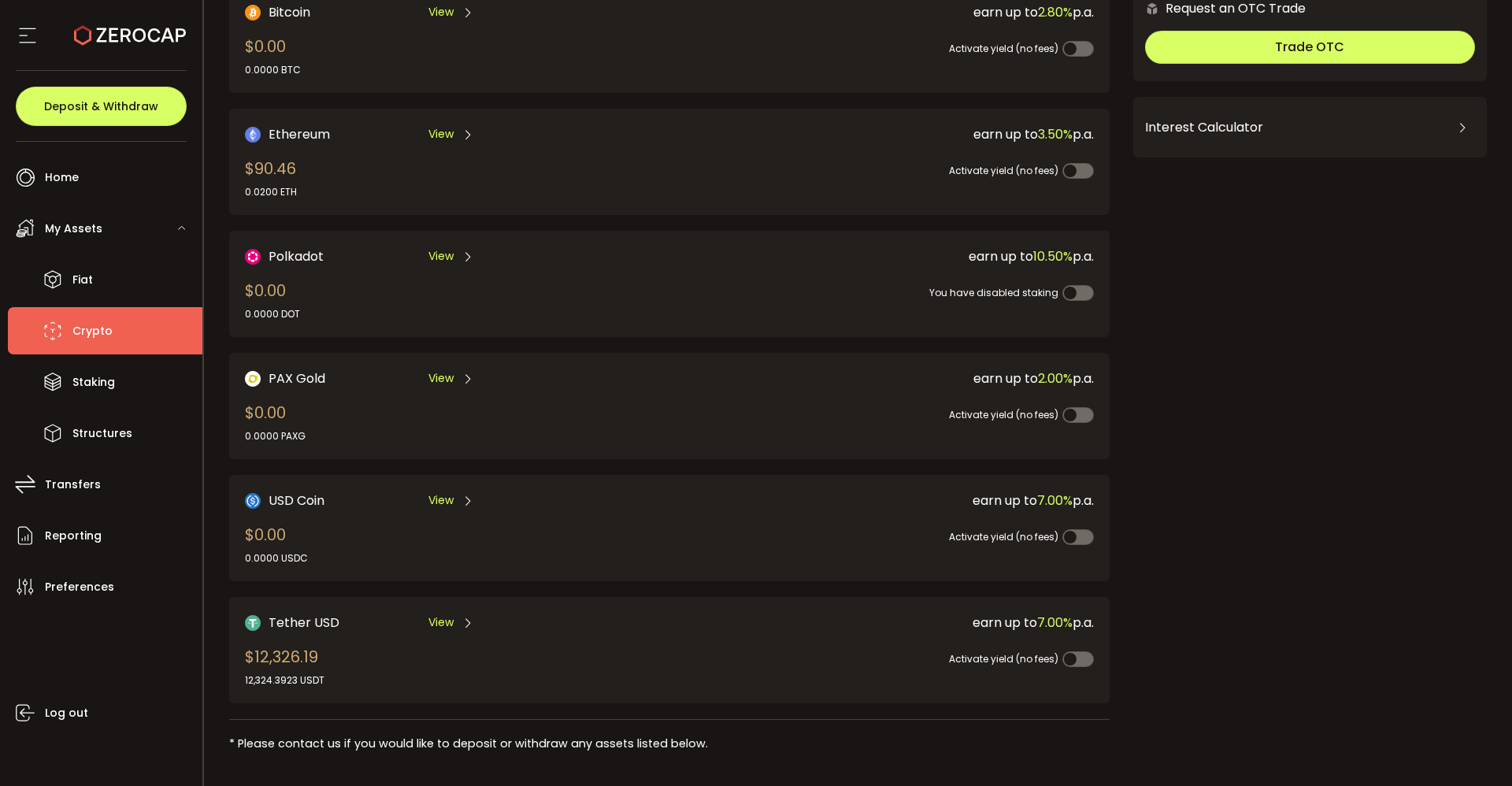
scroll to position [150, 0]
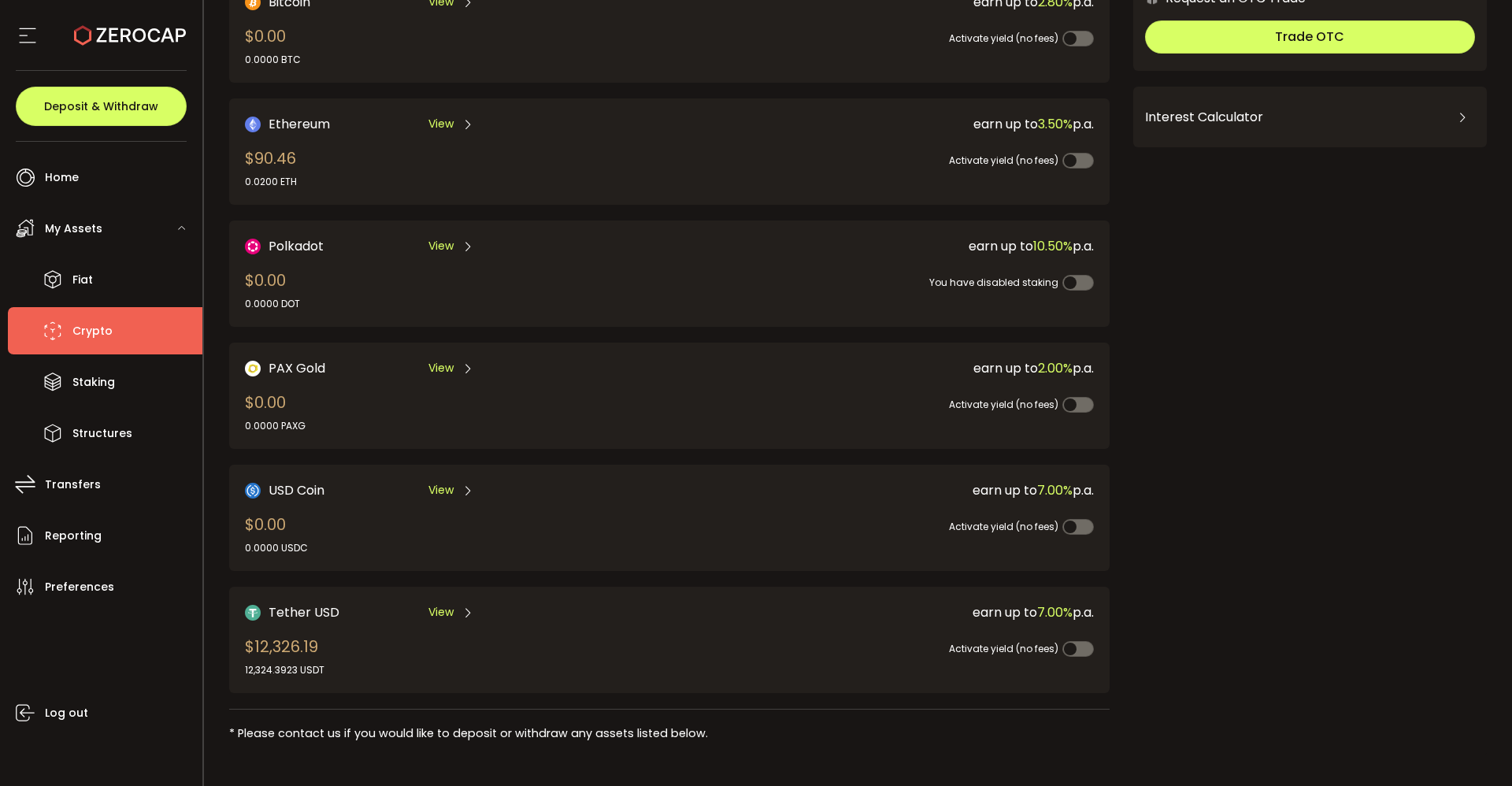
click at [445, 608] on span "View" at bounding box center [441, 612] width 25 height 16
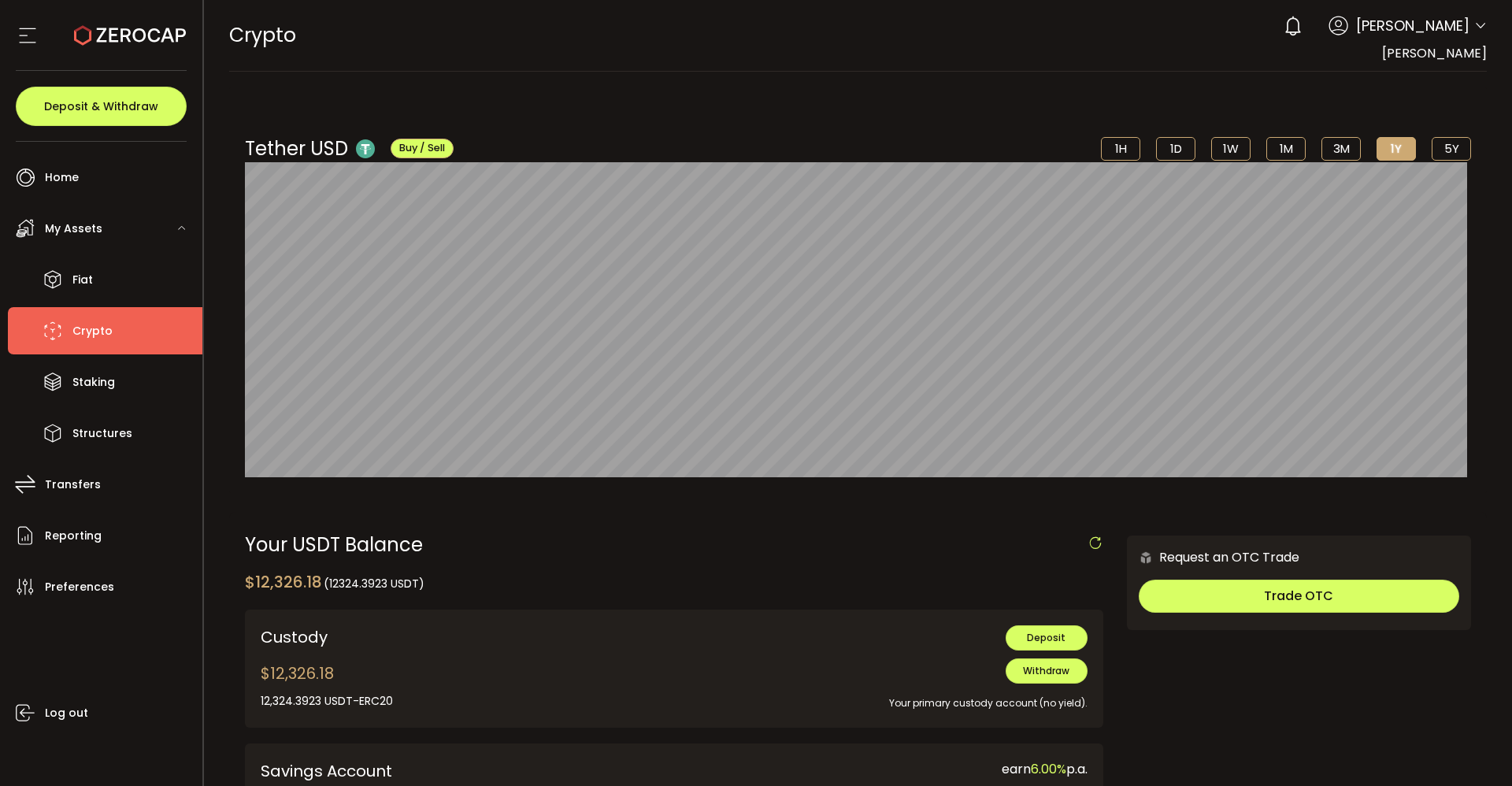
click at [1448, 146] on li "5Y" at bounding box center [1451, 148] width 39 height 24
